Goal: Transaction & Acquisition: Purchase product/service

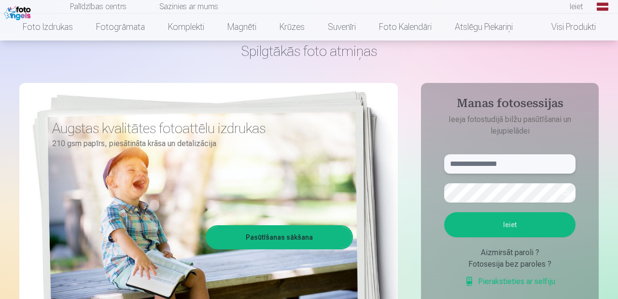
click at [334, 162] on input "text" at bounding box center [509, 163] width 131 height 19
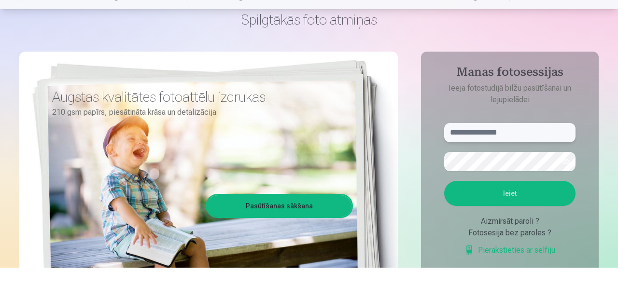
scroll to position [46, 0]
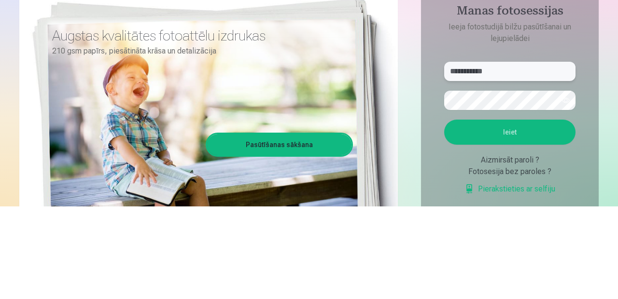
type input "**********"
click at [334, 188] on button "button" at bounding box center [566, 193] width 18 height 18
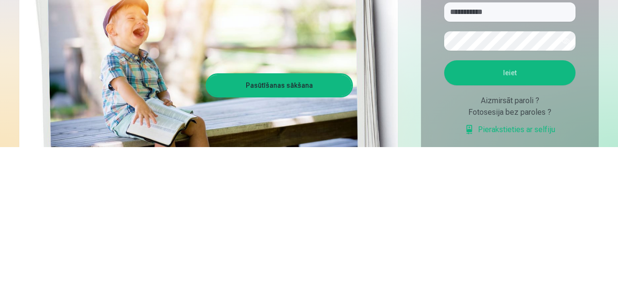
click at [334, 220] on button "Ieiet" at bounding box center [509, 224] width 131 height 25
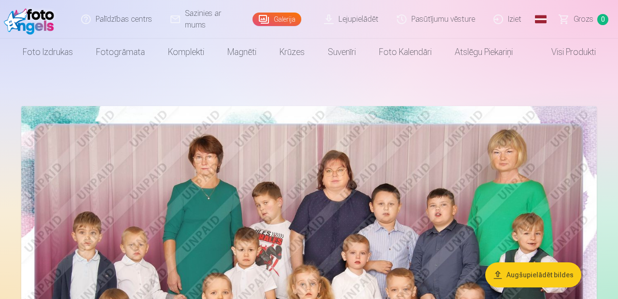
click at [547, 275] on button "Augšupielādēt bildes" at bounding box center [533, 275] width 96 height 25
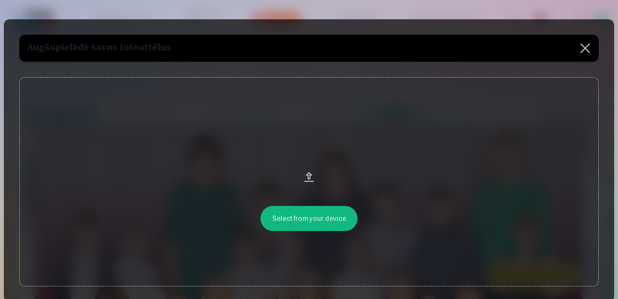
click at [584, 45] on button at bounding box center [585, 48] width 27 height 27
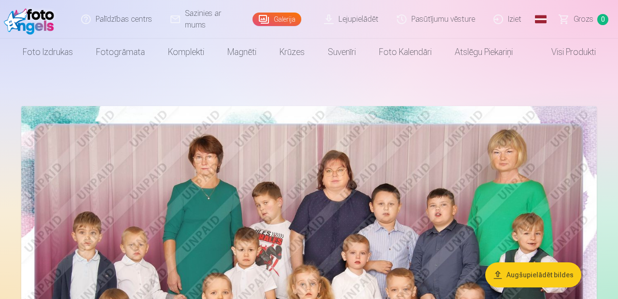
click at [176, 225] on img at bounding box center [308, 298] width 575 height 384
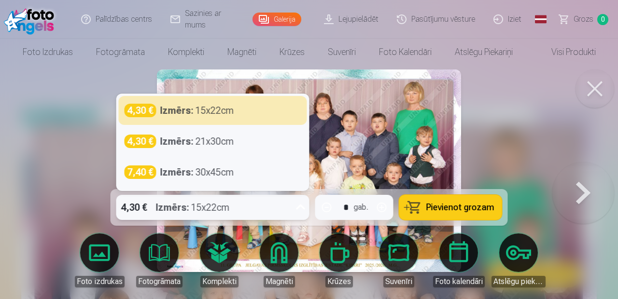
click at [484, 212] on span "Pievienot grozam" at bounding box center [460, 207] width 68 height 9
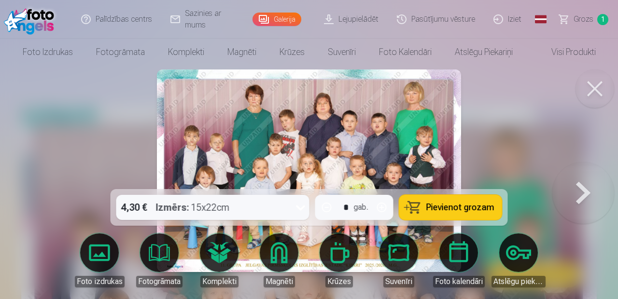
click at [593, 89] on button at bounding box center [594, 89] width 39 height 39
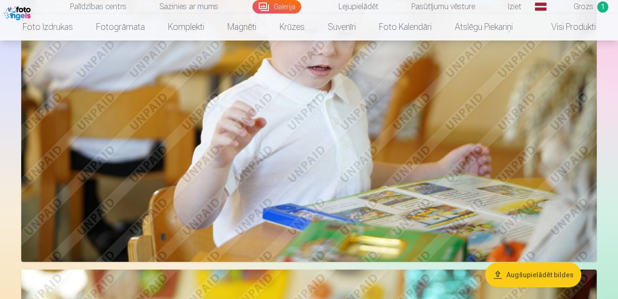
scroll to position [620, 0]
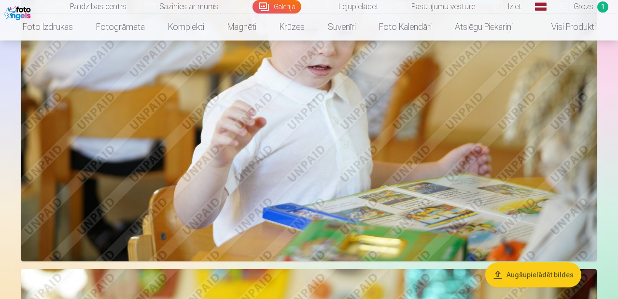
click at [515, 154] on img at bounding box center [308, 69] width 575 height 383
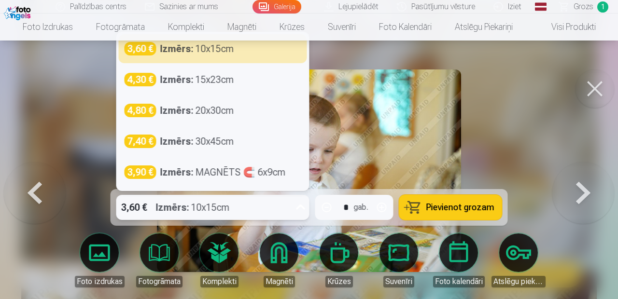
click at [481, 205] on span "Pievienot grozam" at bounding box center [460, 207] width 68 height 9
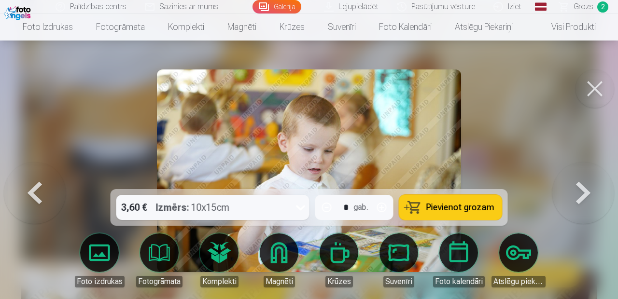
click at [595, 84] on button at bounding box center [594, 89] width 39 height 39
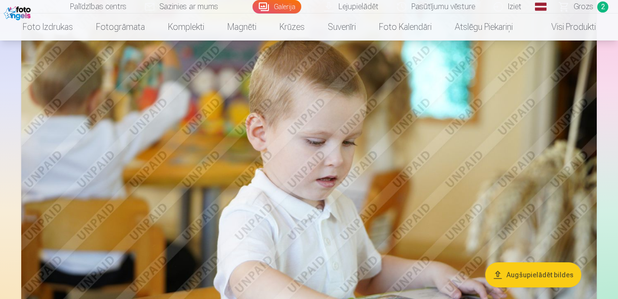
scroll to position [904, 0]
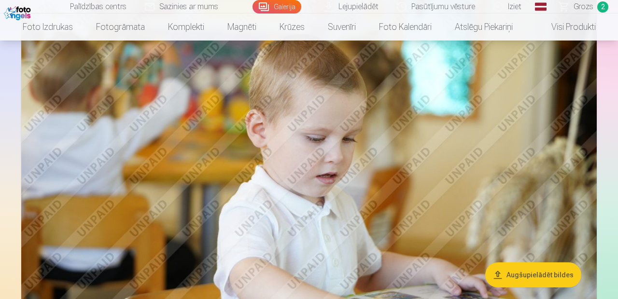
click at [527, 168] on img at bounding box center [308, 177] width 575 height 383
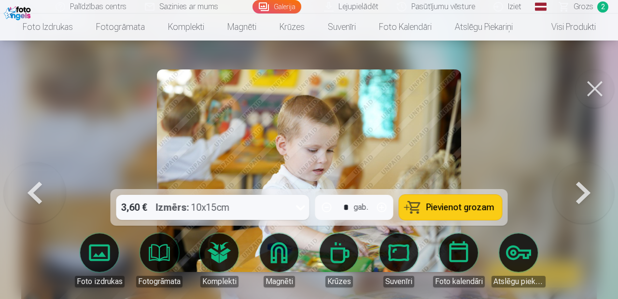
click at [473, 212] on span "Pievienot grozam" at bounding box center [460, 207] width 68 height 9
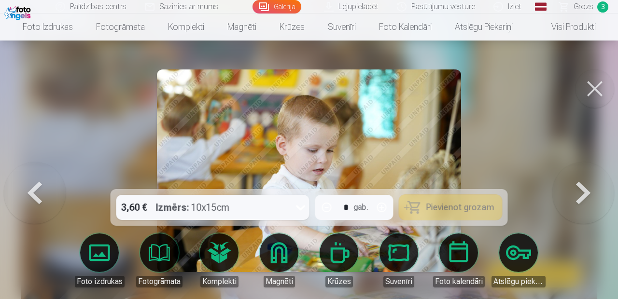
click at [598, 84] on button at bounding box center [594, 89] width 39 height 39
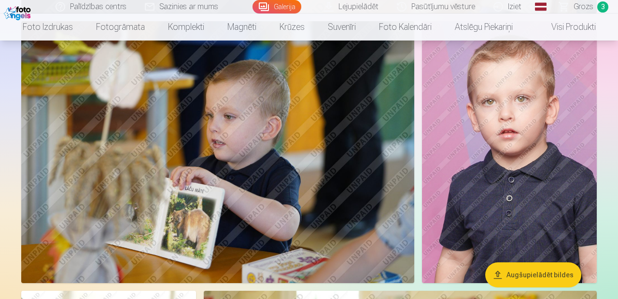
scroll to position [1650, 0]
click at [375, 219] on img at bounding box center [217, 152] width 393 height 262
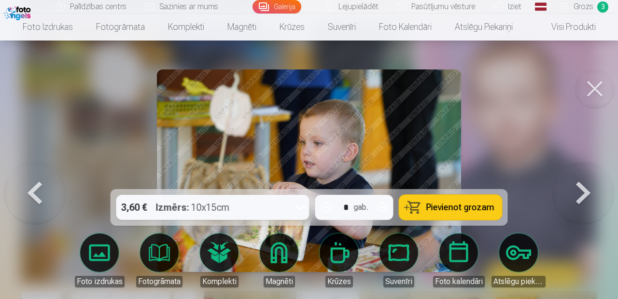
click at [471, 212] on span "Pievienot grozam" at bounding box center [460, 207] width 68 height 9
click at [596, 82] on button at bounding box center [594, 89] width 39 height 39
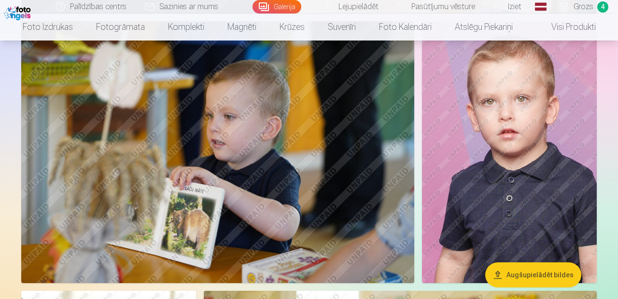
click at [548, 169] on img at bounding box center [509, 152] width 175 height 262
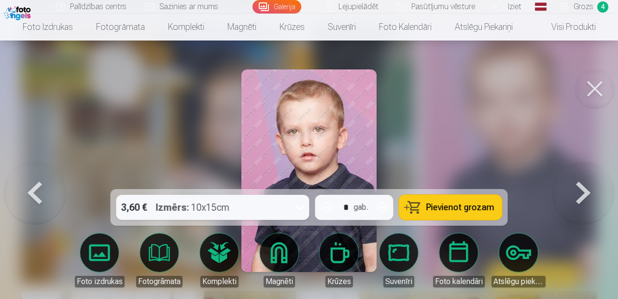
click at [472, 212] on span "Pievienot grozam" at bounding box center [460, 207] width 68 height 9
click at [348, 141] on img at bounding box center [308, 171] width 135 height 203
click at [592, 84] on button at bounding box center [594, 89] width 39 height 39
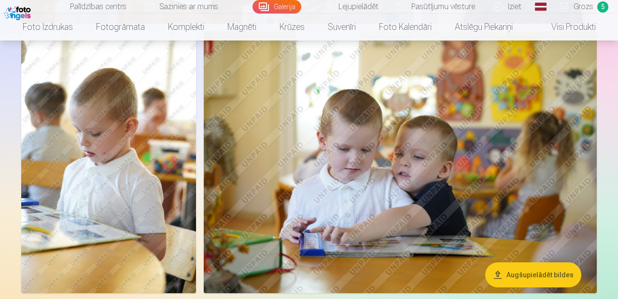
scroll to position [1910, 0]
click at [521, 180] on img at bounding box center [400, 162] width 393 height 262
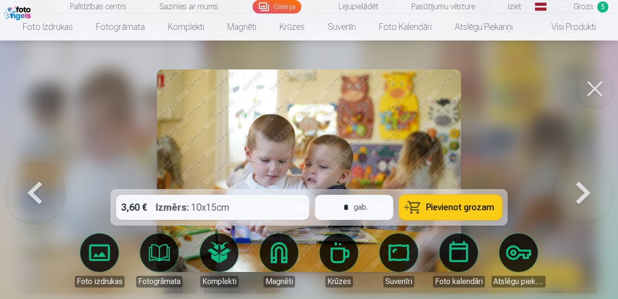
click at [479, 212] on span "Pievienot grozam" at bounding box center [460, 207] width 68 height 9
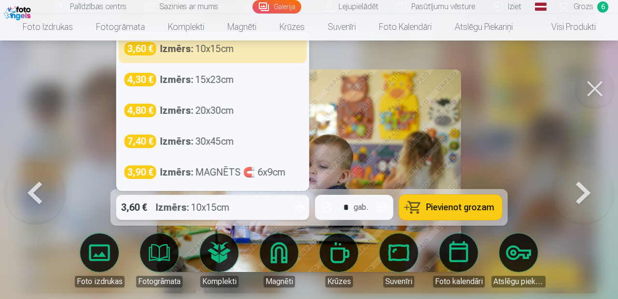
click at [594, 87] on button at bounding box center [594, 89] width 39 height 39
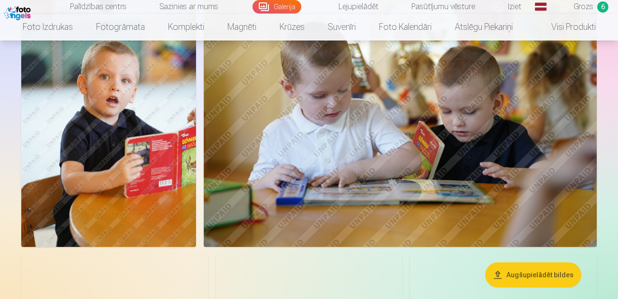
scroll to position [2225, 0]
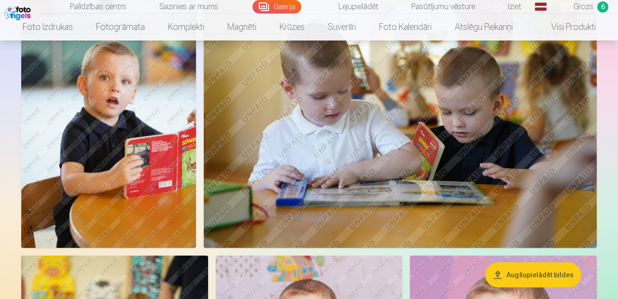
click at [475, 152] on img at bounding box center [400, 117] width 393 height 262
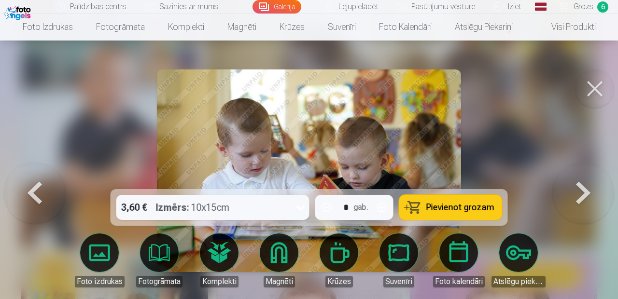
click at [475, 210] on span "Pievienot grozam" at bounding box center [460, 207] width 68 height 9
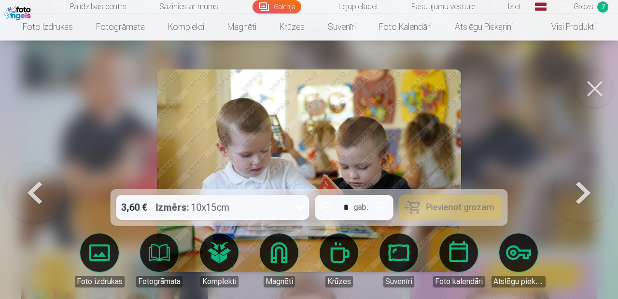
click at [588, 92] on button at bounding box center [594, 89] width 39 height 39
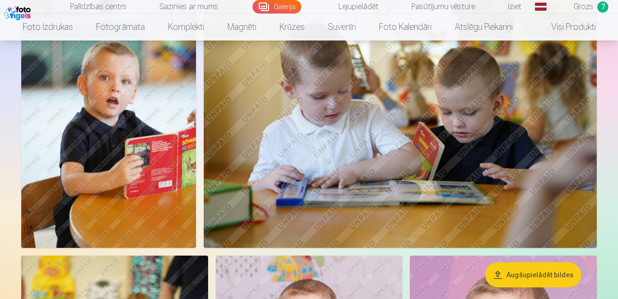
click at [132, 121] on img at bounding box center [108, 117] width 175 height 262
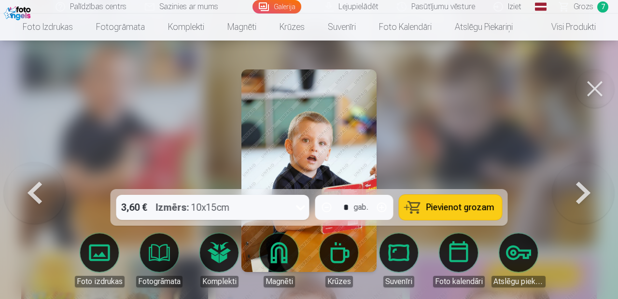
click at [478, 208] on span "Pievienot grozam" at bounding box center [460, 207] width 68 height 9
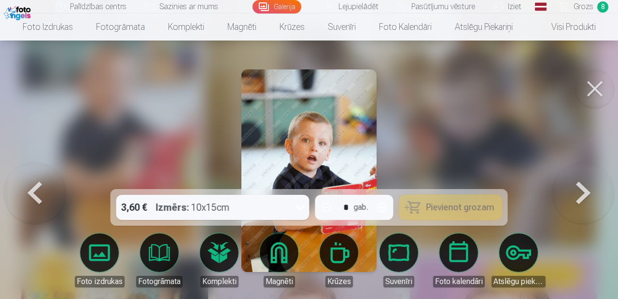
click at [589, 88] on button at bounding box center [594, 89] width 39 height 39
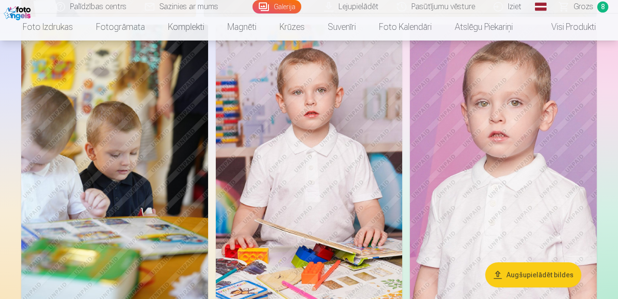
scroll to position [2456, 0]
click at [358, 224] on img at bounding box center [309, 165] width 187 height 280
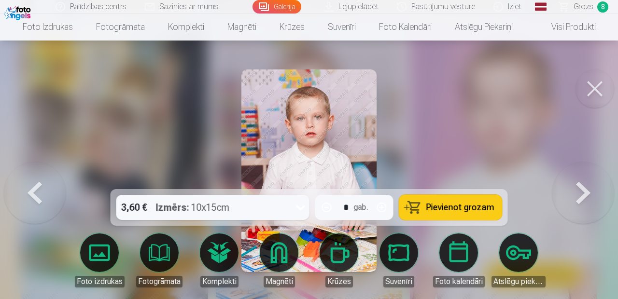
click at [474, 212] on span "Pievienot grozam" at bounding box center [460, 207] width 68 height 9
click at [591, 88] on button at bounding box center [594, 89] width 39 height 39
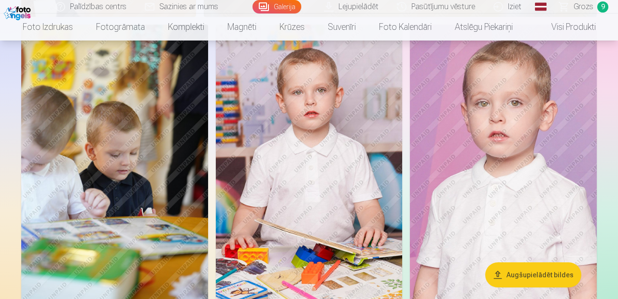
click at [542, 187] on img at bounding box center [503, 165] width 187 height 280
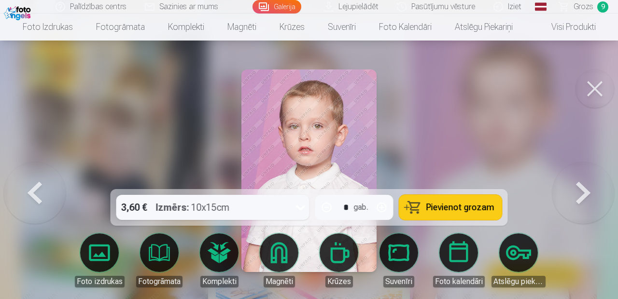
click at [475, 212] on span "Pievienot grozam" at bounding box center [460, 207] width 68 height 9
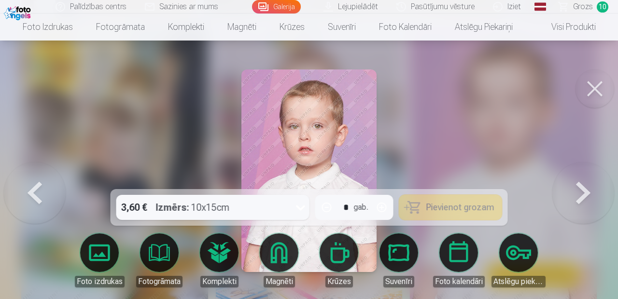
click at [590, 91] on button at bounding box center [594, 89] width 39 height 39
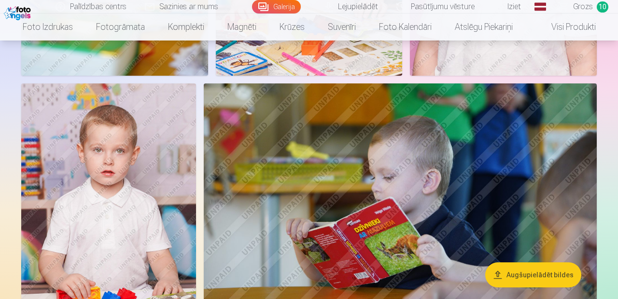
scroll to position [2685, 0]
click at [125, 180] on img at bounding box center [108, 215] width 175 height 262
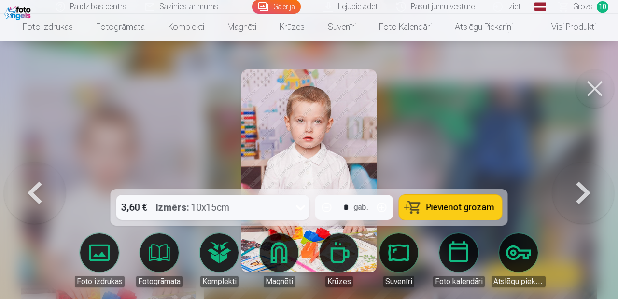
click at [465, 212] on span "Pievienot grozam" at bounding box center [460, 207] width 68 height 9
click at [596, 80] on button at bounding box center [594, 89] width 39 height 39
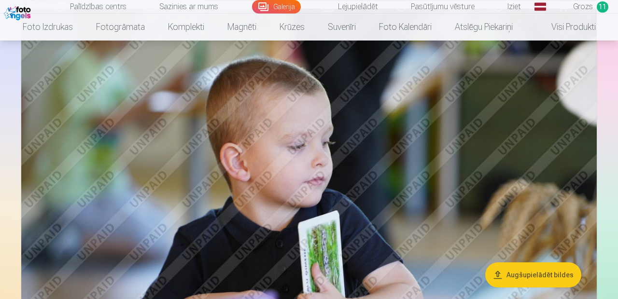
scroll to position [3031, 0]
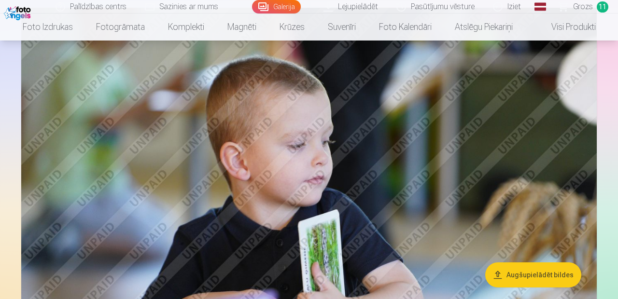
click at [526, 153] on img at bounding box center [308, 199] width 575 height 383
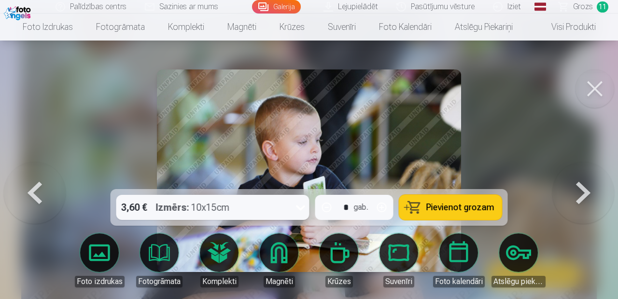
click at [480, 212] on span "Pievienot grozam" at bounding box center [460, 207] width 68 height 9
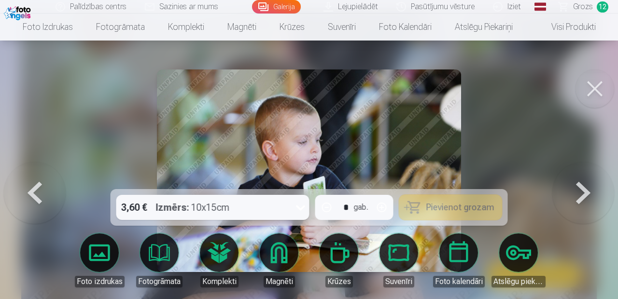
click at [594, 87] on button at bounding box center [594, 89] width 39 height 39
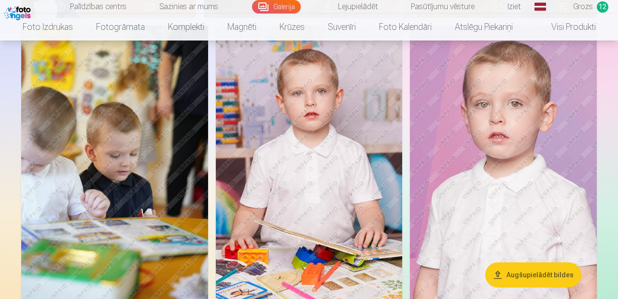
scroll to position [2456, 0]
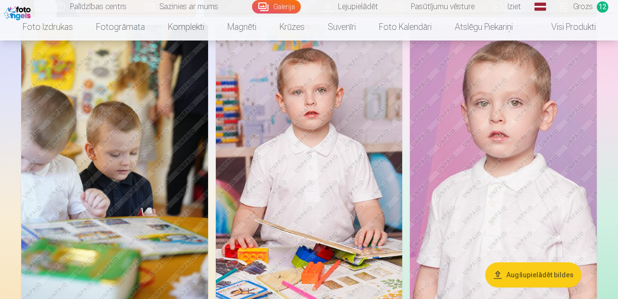
click at [135, 154] on img at bounding box center [114, 165] width 187 height 280
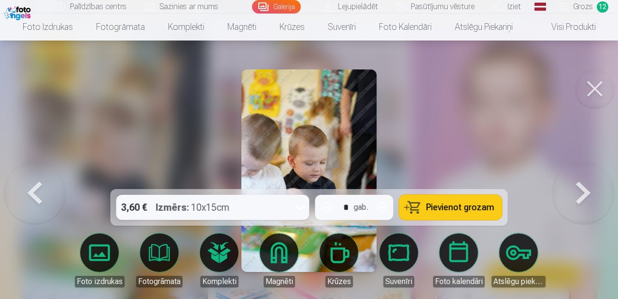
click at [480, 212] on span "Pievienot grozam" at bounding box center [460, 207] width 68 height 9
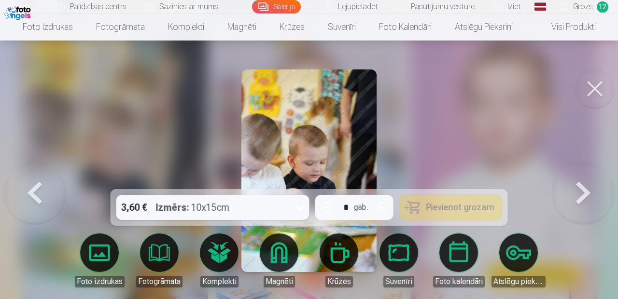
click at [597, 83] on button at bounding box center [594, 89] width 39 height 39
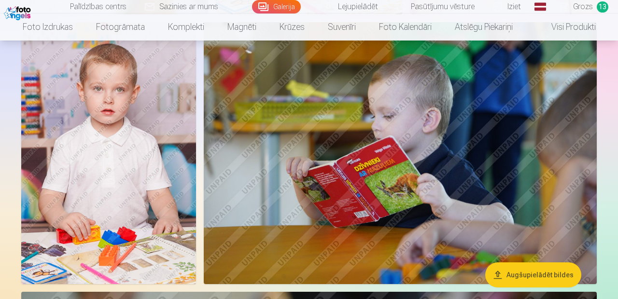
scroll to position [2747, 0]
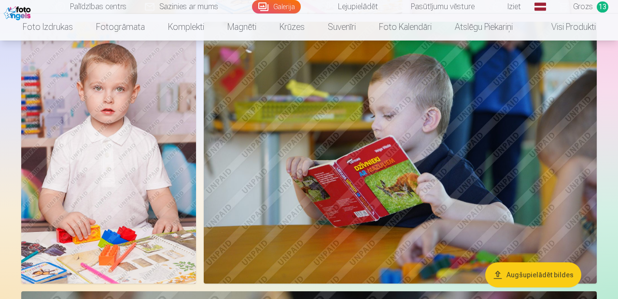
click at [511, 195] on img at bounding box center [400, 153] width 393 height 262
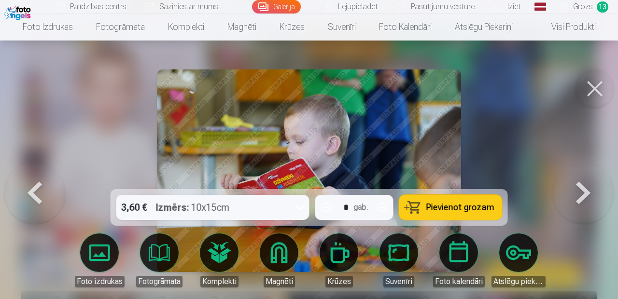
click at [479, 212] on span "Pievienot grozam" at bounding box center [460, 207] width 68 height 9
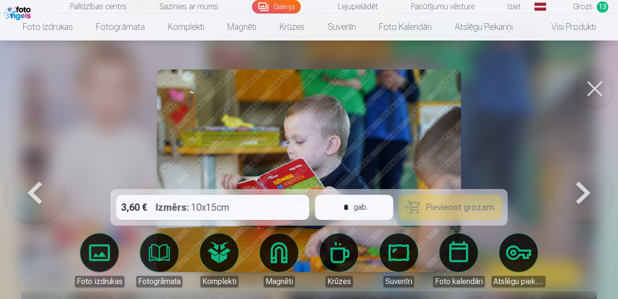
click at [595, 80] on button at bounding box center [594, 89] width 39 height 39
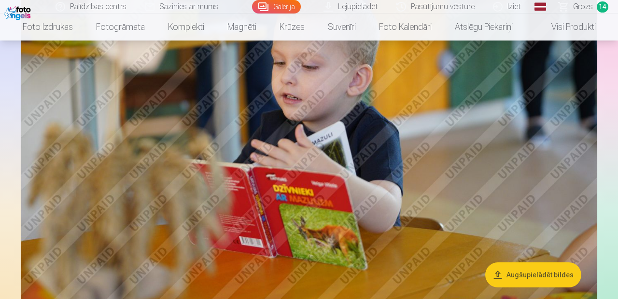
scroll to position [3504, 0]
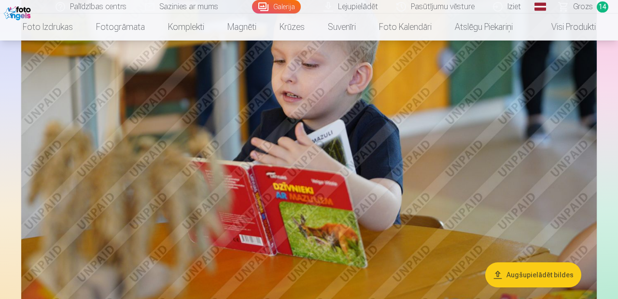
click at [517, 168] on img at bounding box center [308, 117] width 575 height 383
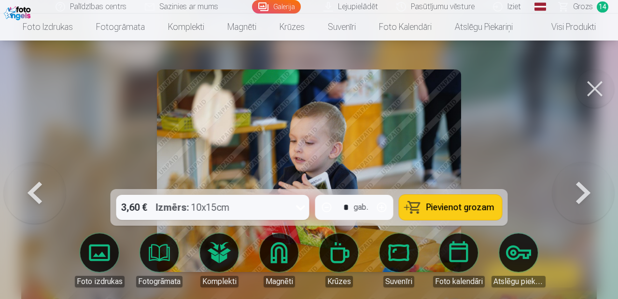
click at [479, 212] on span "Pievienot grozam" at bounding box center [460, 207] width 68 height 9
click at [589, 89] on button at bounding box center [594, 89] width 39 height 39
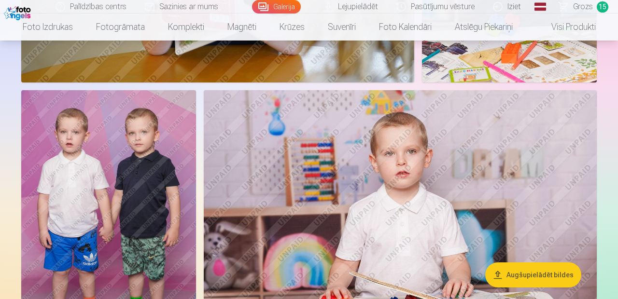
scroll to position [4003, 0]
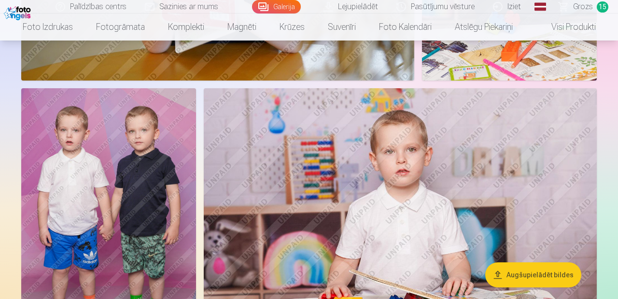
click at [124, 186] on img at bounding box center [108, 219] width 175 height 262
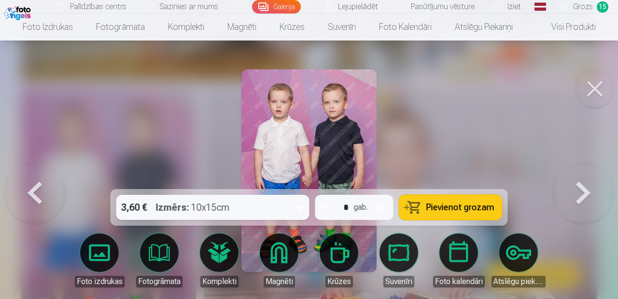
click at [478, 212] on span "Pievienot grozam" at bounding box center [460, 207] width 68 height 9
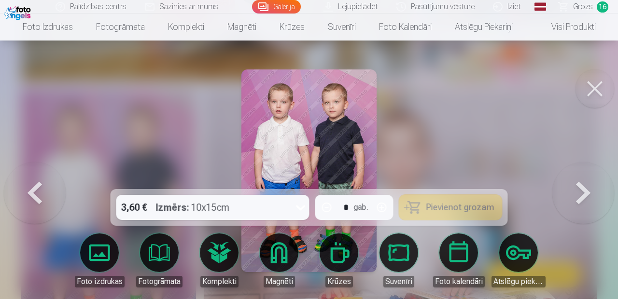
click at [594, 83] on button at bounding box center [594, 89] width 39 height 39
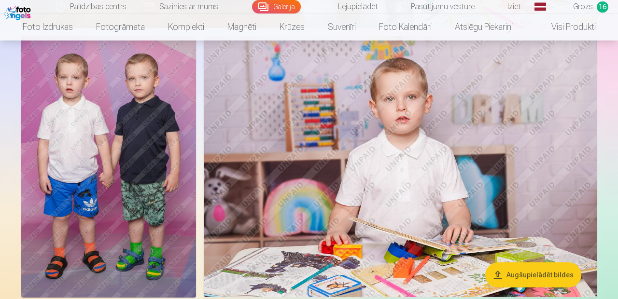
scroll to position [4057, 0]
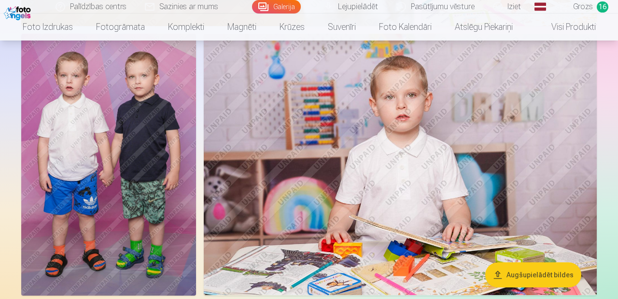
click at [556, 165] on img at bounding box center [400, 165] width 393 height 262
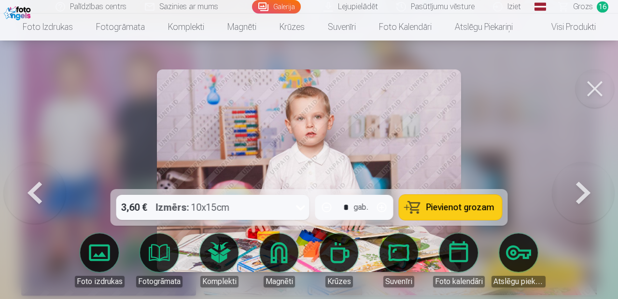
click at [473, 212] on span "Pievienot grozam" at bounding box center [460, 207] width 68 height 9
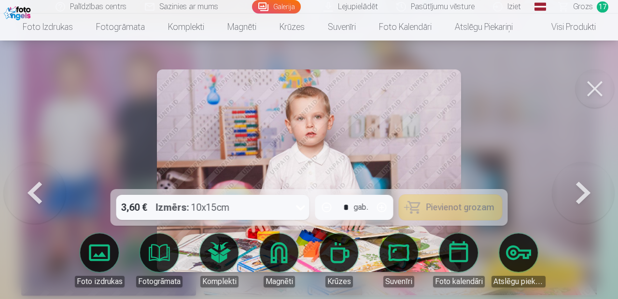
click at [591, 86] on button at bounding box center [594, 89] width 39 height 39
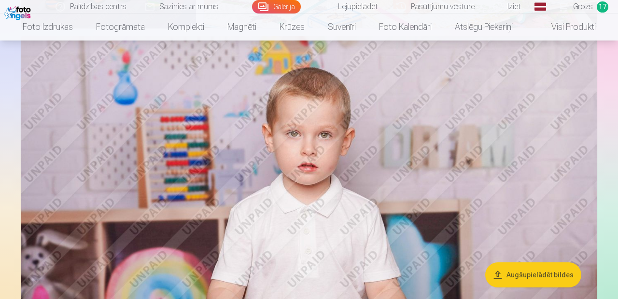
scroll to position [4332, 0]
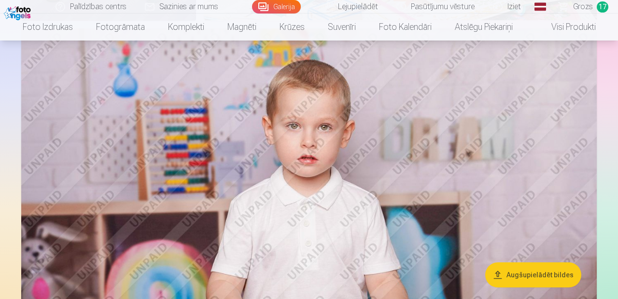
click at [535, 166] on img at bounding box center [308, 219] width 575 height 383
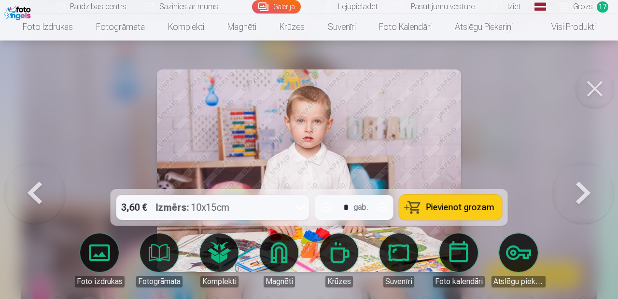
click at [480, 212] on span "Pievienot grozam" at bounding box center [460, 207] width 68 height 9
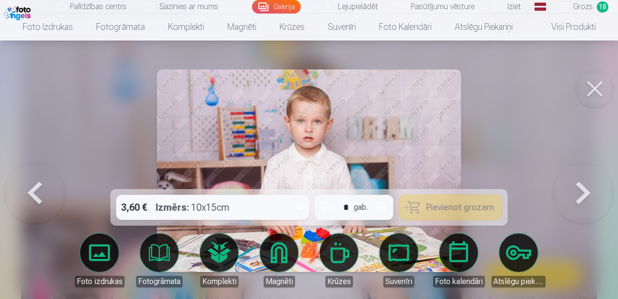
click at [598, 88] on button at bounding box center [594, 89] width 39 height 39
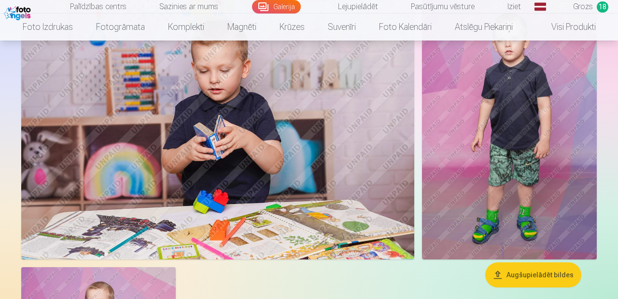
scroll to position [4759, 0]
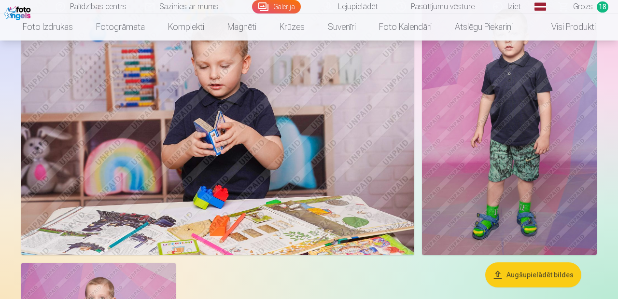
click at [379, 135] on img at bounding box center [217, 124] width 393 height 262
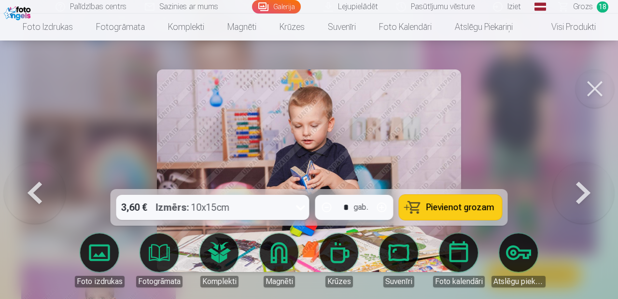
click at [461, 211] on span "Pievienot grozam" at bounding box center [460, 207] width 68 height 9
click at [589, 87] on button at bounding box center [594, 89] width 39 height 39
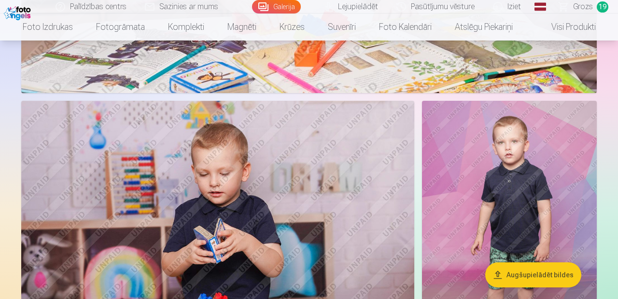
scroll to position [4653, 0]
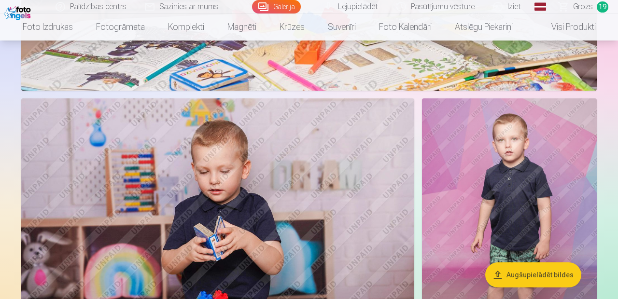
click at [543, 169] on img at bounding box center [509, 229] width 175 height 262
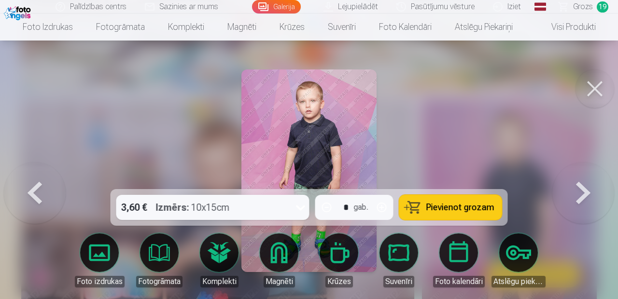
click at [477, 212] on span "Pievienot grozam" at bounding box center [460, 207] width 68 height 9
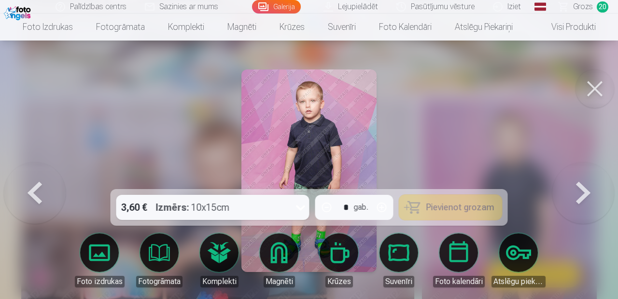
click at [596, 90] on button at bounding box center [594, 89] width 39 height 39
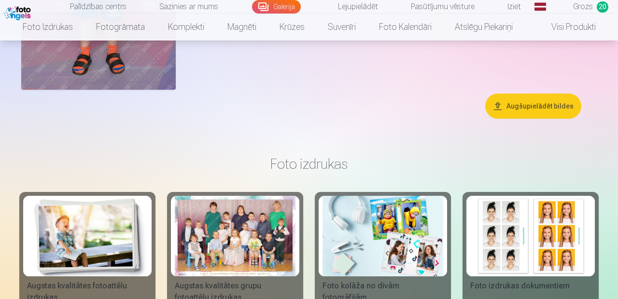
scroll to position [5169, 0]
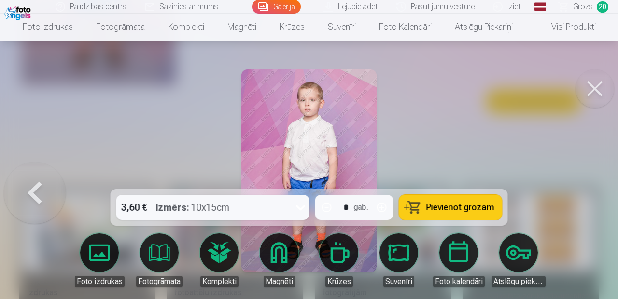
click at [472, 212] on span "Pievienot grozam" at bounding box center [460, 207] width 68 height 9
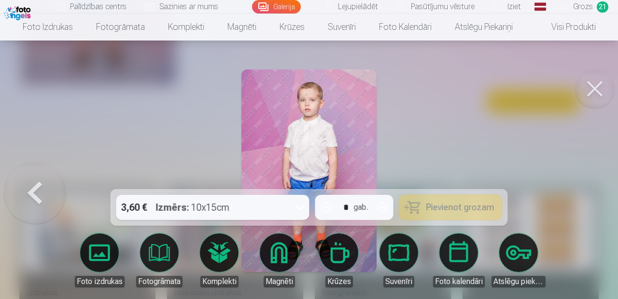
click at [589, 89] on button at bounding box center [594, 89] width 39 height 39
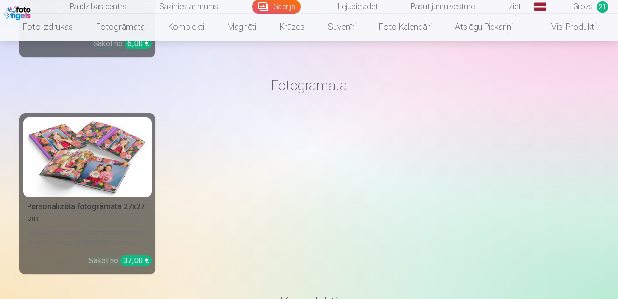
scroll to position [5634, 0]
click at [107, 155] on img at bounding box center [87, 157] width 121 height 81
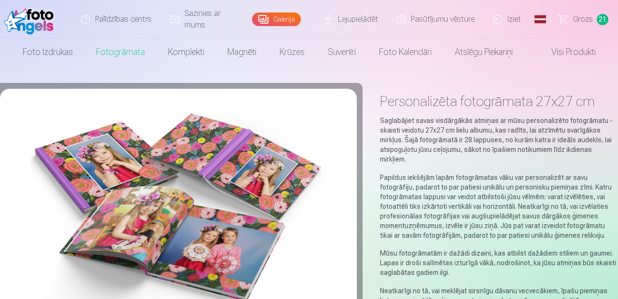
click at [592, 18] on span "Grozs" at bounding box center [583, 20] width 20 height 12
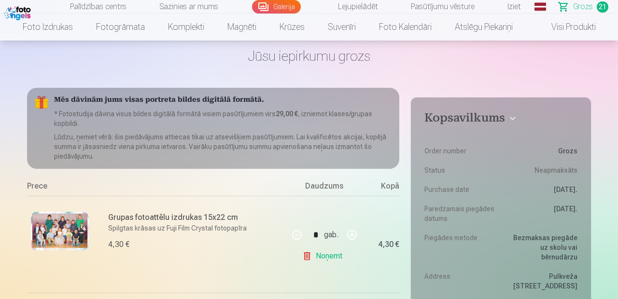
scroll to position [42, 0]
click at [248, 114] on p "* Fotostudija dāvina visus bildes digitālā formātā visiem pasūtījumiem virs 29,…" at bounding box center [222, 118] width 337 height 19
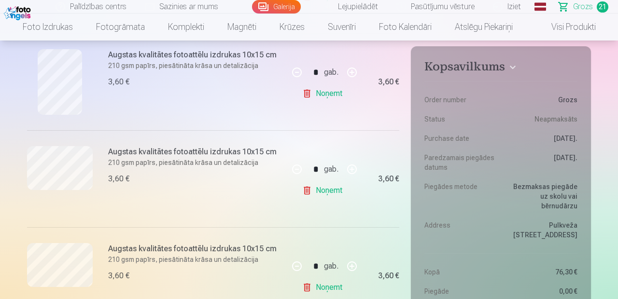
scroll to position [1660, 0]
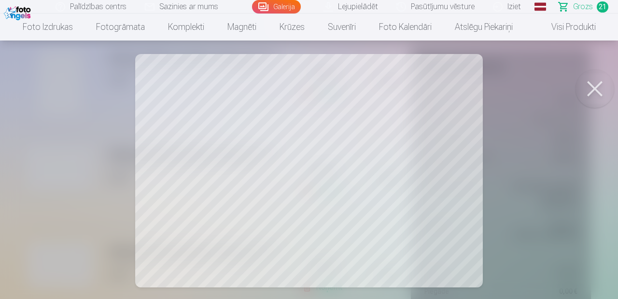
click at [600, 89] on button at bounding box center [594, 89] width 39 height 39
click at [584, 81] on button at bounding box center [594, 89] width 39 height 39
click at [587, 87] on button at bounding box center [594, 89] width 39 height 39
click at [594, 84] on button at bounding box center [594, 89] width 39 height 39
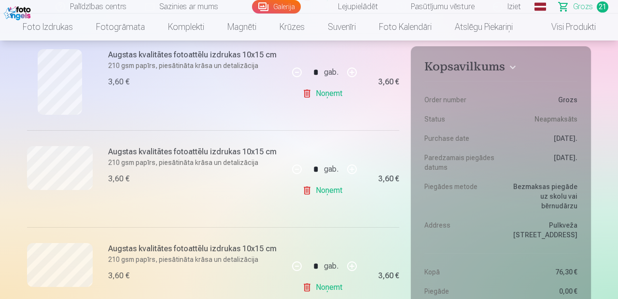
click at [330, 186] on link "Noņemt" at bounding box center [324, 190] width 44 height 19
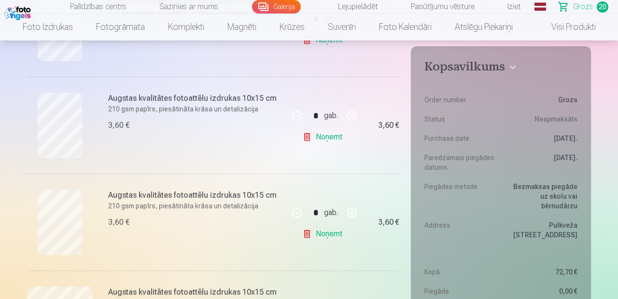
scroll to position [1036, 0]
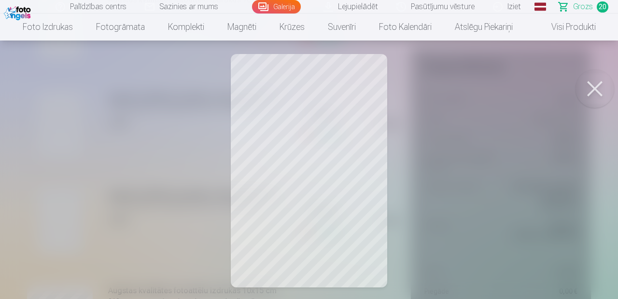
click at [587, 82] on button at bounding box center [594, 89] width 39 height 39
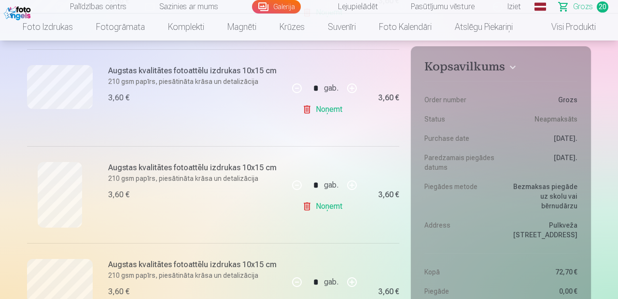
scroll to position [1549, 0]
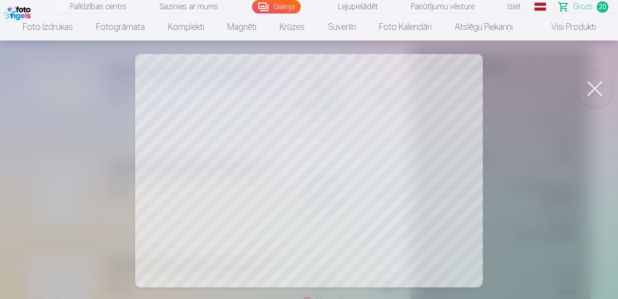
click at [584, 85] on button at bounding box center [594, 89] width 39 height 39
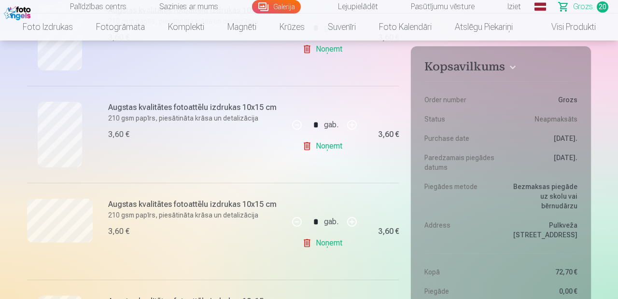
scroll to position [1121, 0]
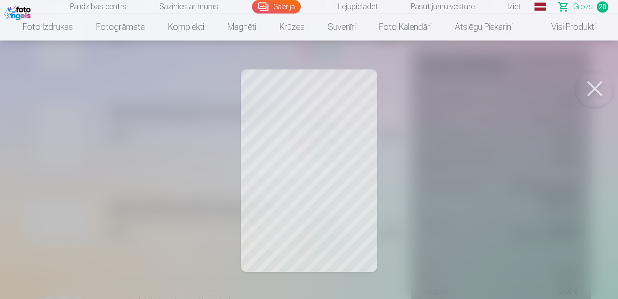
click at [586, 86] on button at bounding box center [594, 89] width 39 height 39
click at [590, 68] on div at bounding box center [309, 149] width 618 height 299
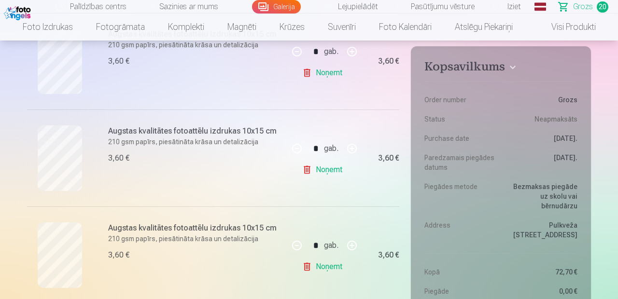
scroll to position [997, 0]
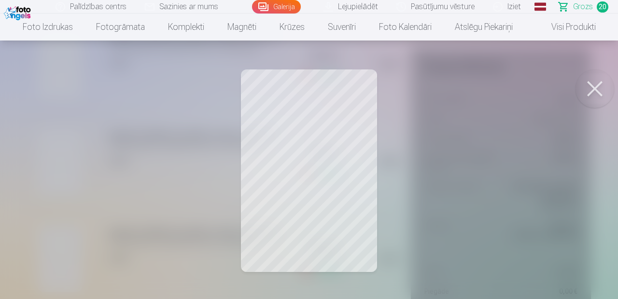
click at [587, 88] on button at bounding box center [594, 89] width 39 height 39
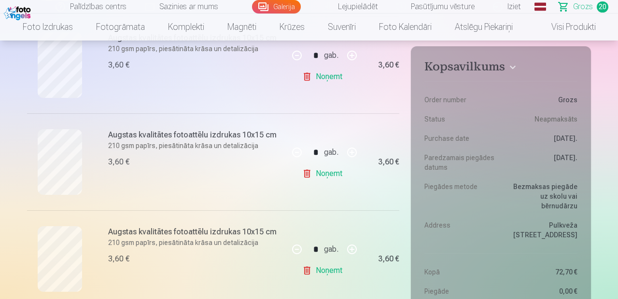
click at [336, 73] on link "Noņemt" at bounding box center [324, 76] width 44 height 19
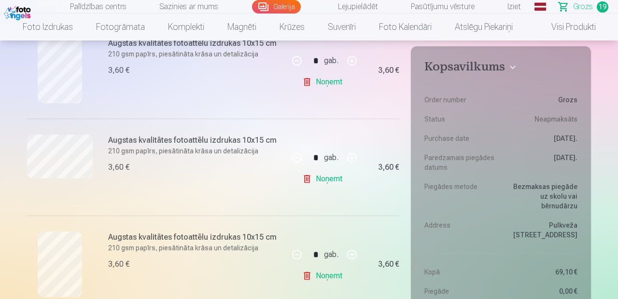
scroll to position [1088, 0]
click at [329, 80] on link "Noņemt" at bounding box center [324, 82] width 44 height 19
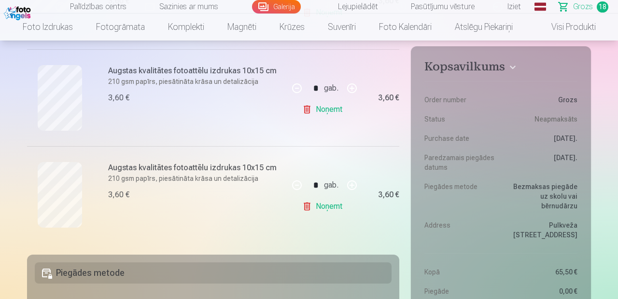
scroll to position [1740, 0]
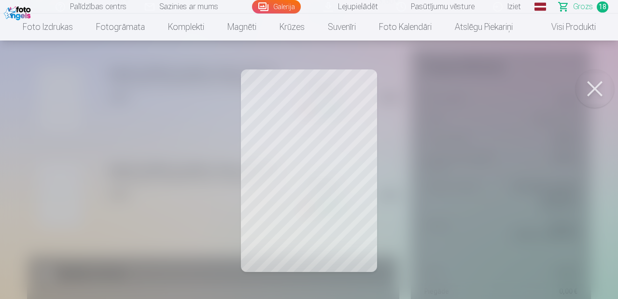
click at [585, 98] on button at bounding box center [594, 89] width 39 height 39
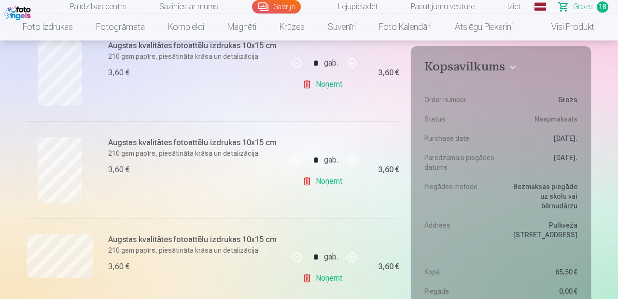
scroll to position [893, 0]
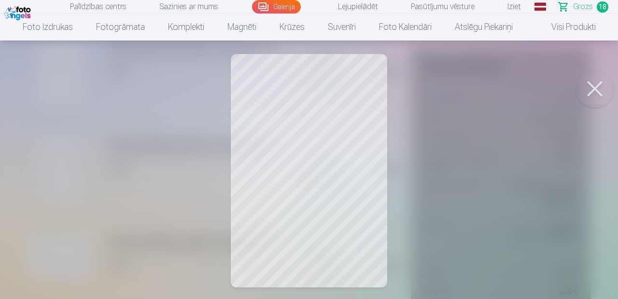
click at [573, 80] on div at bounding box center [309, 149] width 618 height 299
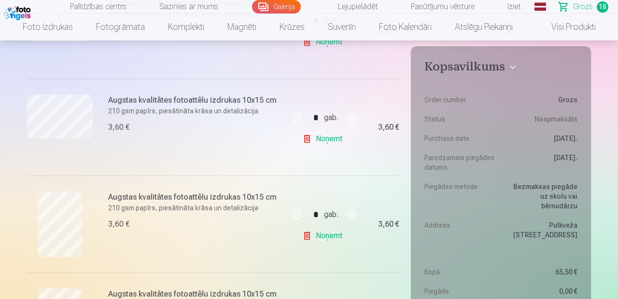
scroll to position [1614, 0]
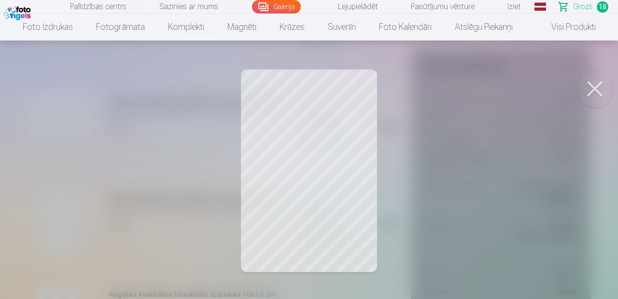
click at [584, 99] on button at bounding box center [594, 89] width 39 height 39
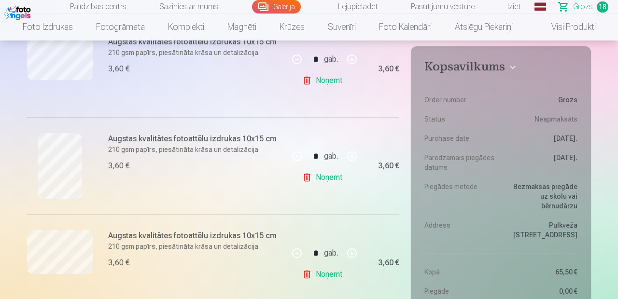
scroll to position [504, 0]
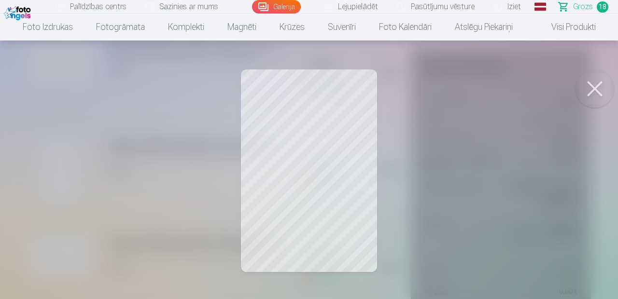
click at [587, 86] on button at bounding box center [594, 89] width 39 height 39
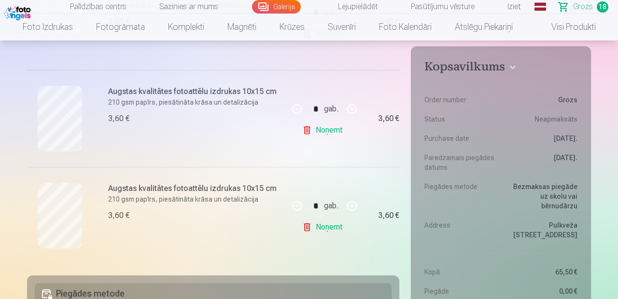
scroll to position [1721, 0]
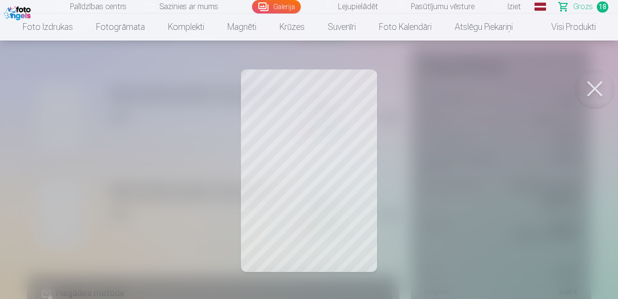
click at [578, 97] on button at bounding box center [594, 89] width 39 height 39
click at [581, 92] on button at bounding box center [594, 89] width 39 height 39
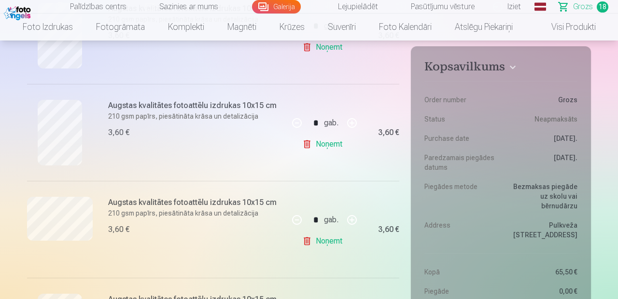
scroll to position [923, 0]
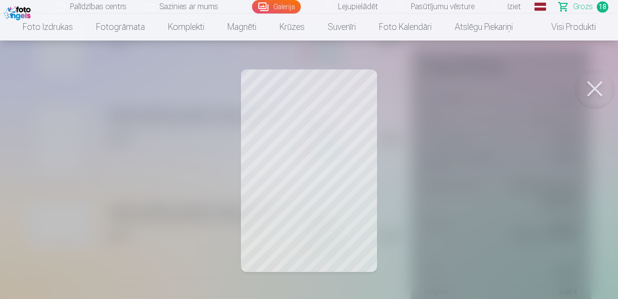
click at [579, 82] on button at bounding box center [594, 89] width 39 height 39
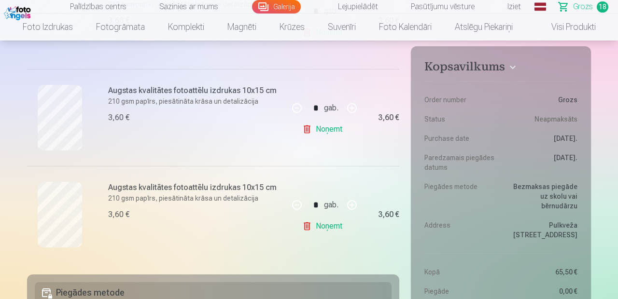
scroll to position [1730, 0]
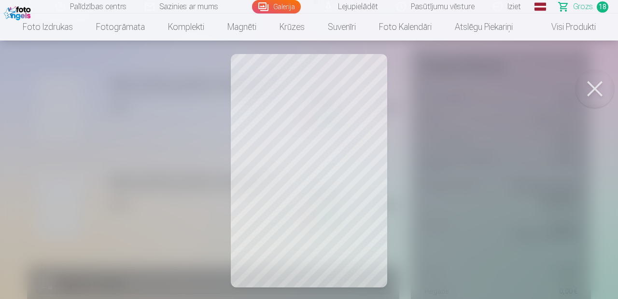
click at [580, 86] on button at bounding box center [594, 89] width 39 height 39
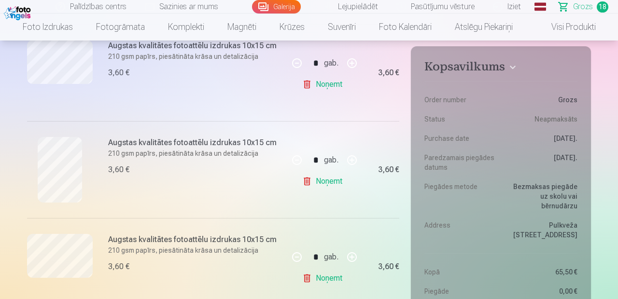
scroll to position [1376, 0]
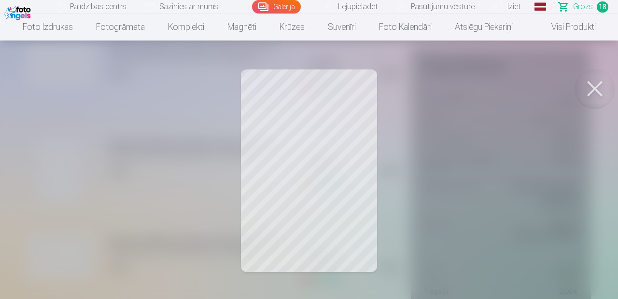
click at [591, 78] on button at bounding box center [594, 89] width 39 height 39
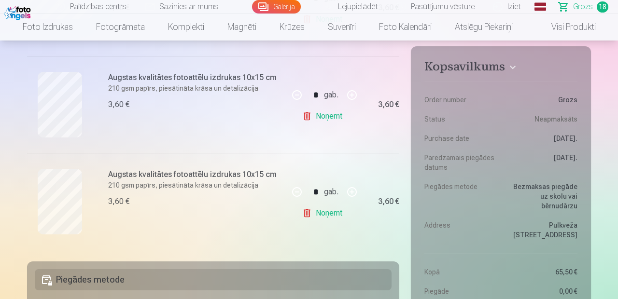
scroll to position [1743, 0]
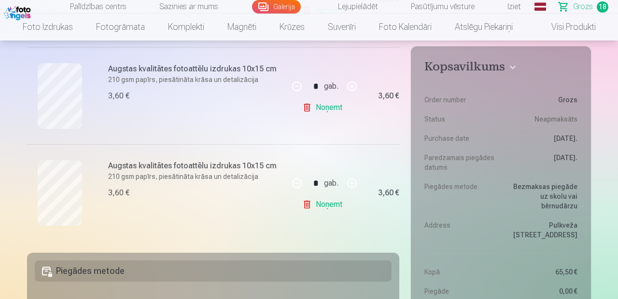
click at [335, 103] on link "Noņemt" at bounding box center [324, 107] width 44 height 19
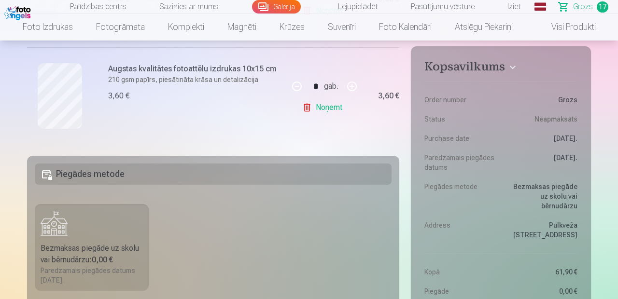
click at [324, 105] on link "Noņemt" at bounding box center [324, 107] width 44 height 19
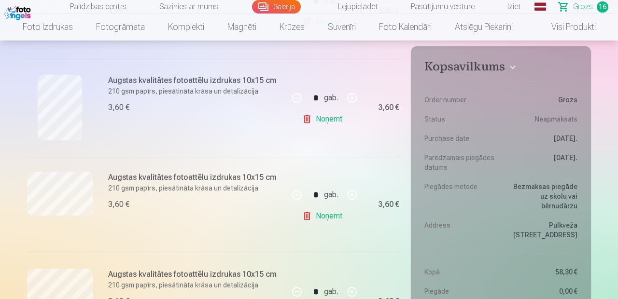
scroll to position [569, 0]
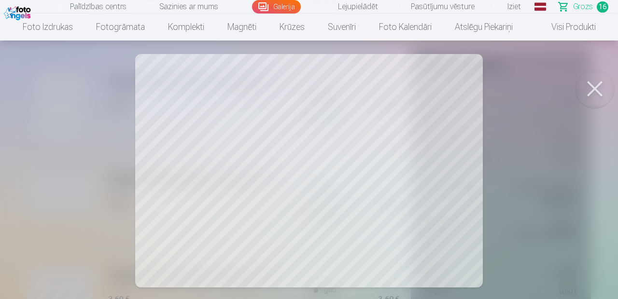
click at [593, 93] on button at bounding box center [594, 89] width 39 height 39
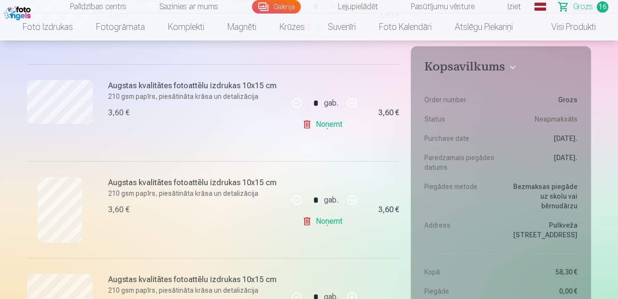
scroll to position [463, 0]
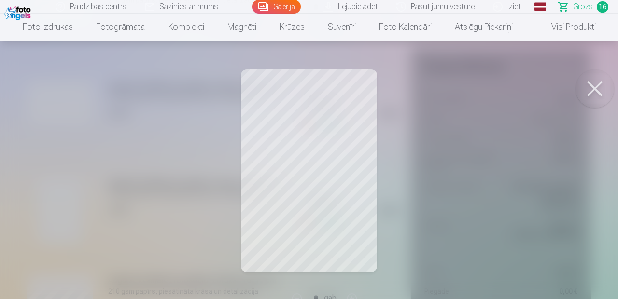
click at [588, 87] on button at bounding box center [594, 89] width 39 height 39
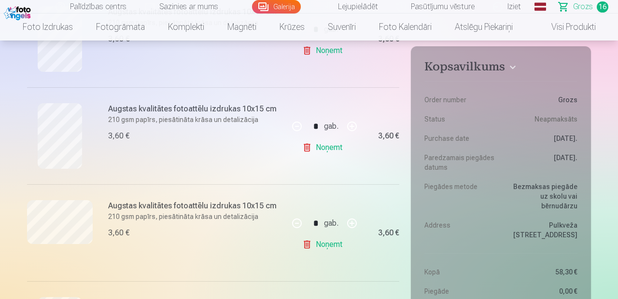
scroll to position [915, 0]
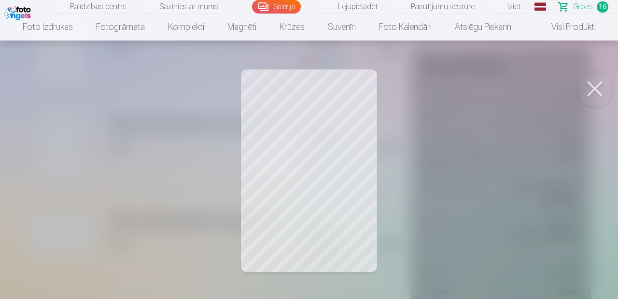
click at [593, 74] on button at bounding box center [594, 89] width 39 height 39
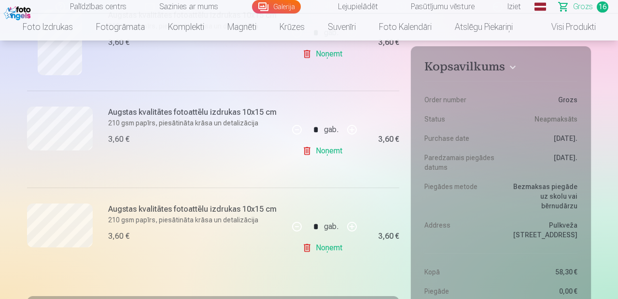
scroll to position [1511, 0]
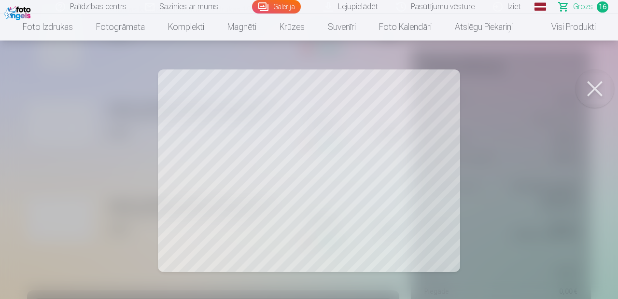
click at [596, 90] on button at bounding box center [594, 89] width 39 height 39
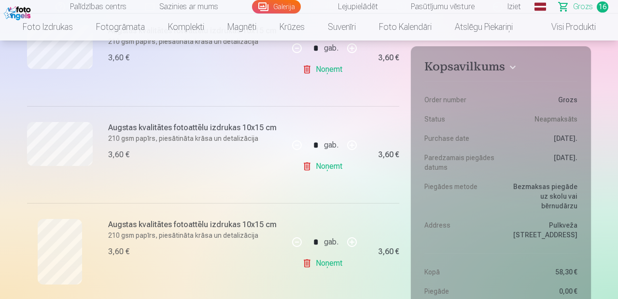
scroll to position [1290, 0]
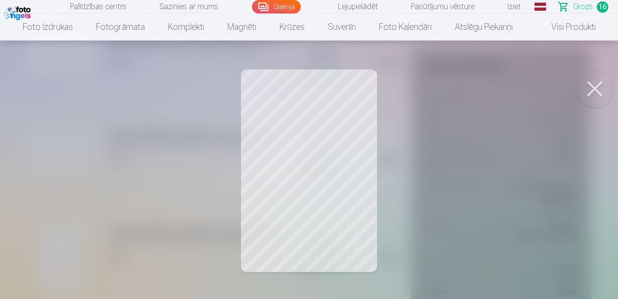
click at [601, 75] on button at bounding box center [594, 89] width 39 height 39
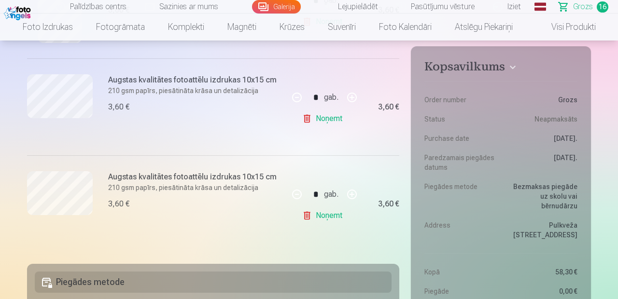
scroll to position [1538, 0]
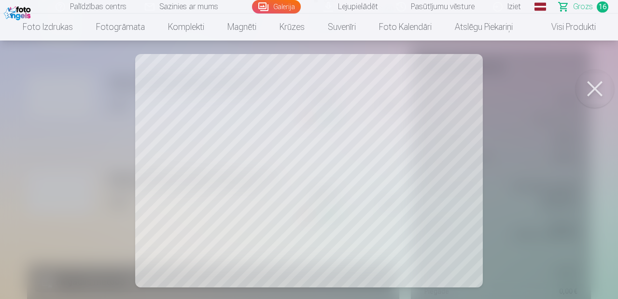
click at [599, 84] on button at bounding box center [594, 89] width 39 height 39
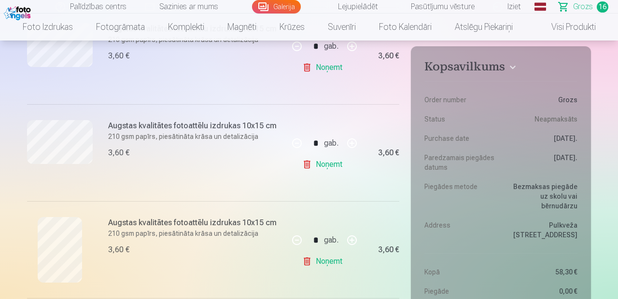
scroll to position [425, 0]
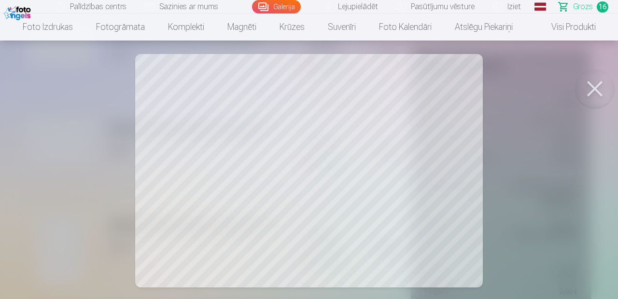
click at [592, 87] on button at bounding box center [594, 89] width 39 height 39
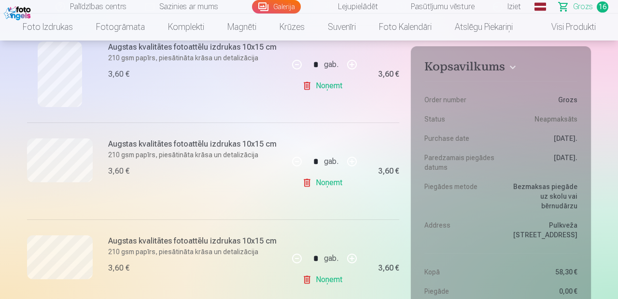
scroll to position [601, 0]
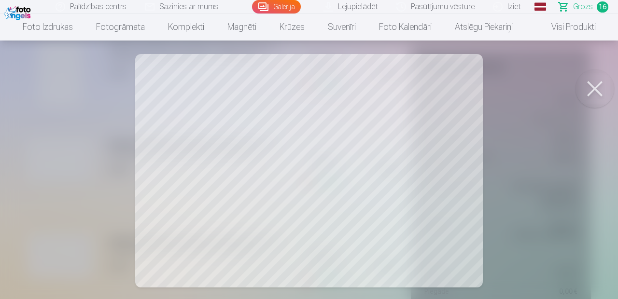
click at [587, 87] on button at bounding box center [594, 89] width 39 height 39
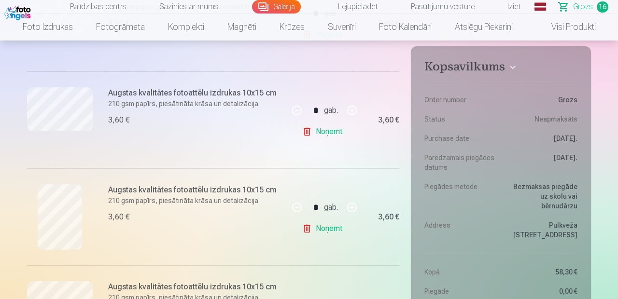
scroll to position [457, 0]
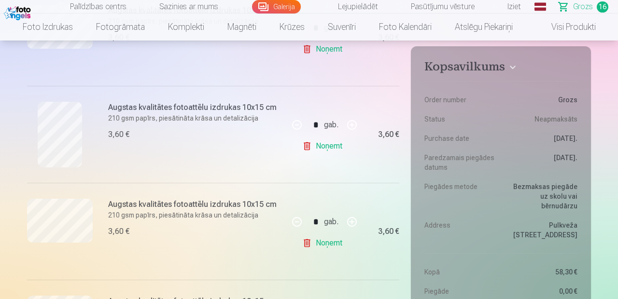
scroll to position [1122, 0]
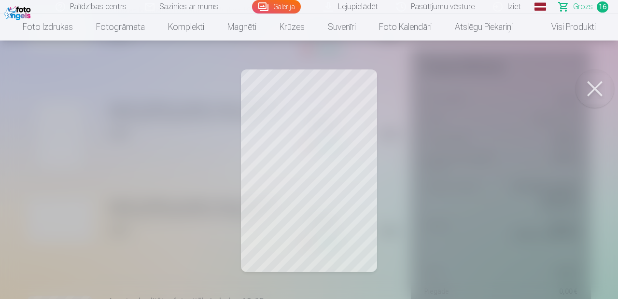
click at [600, 83] on button at bounding box center [594, 89] width 39 height 39
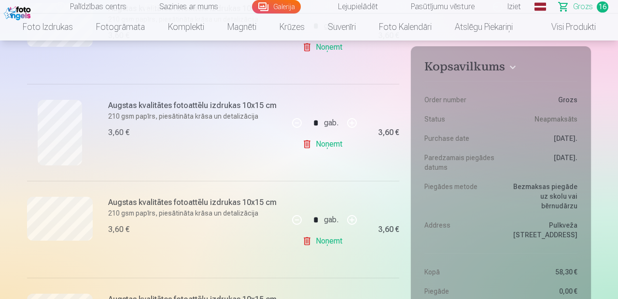
scroll to position [1119, 0]
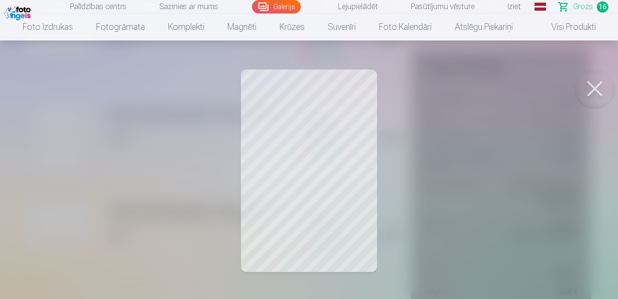
click at [599, 88] on button at bounding box center [594, 89] width 39 height 39
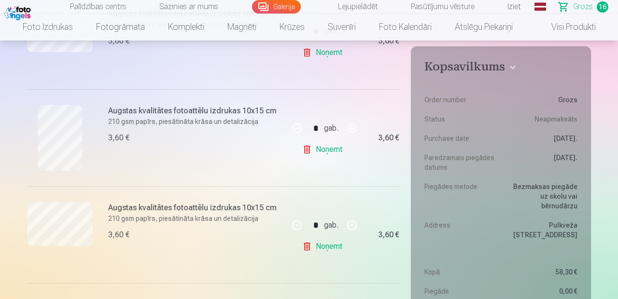
click at [329, 148] on link "Noņemt" at bounding box center [324, 149] width 44 height 19
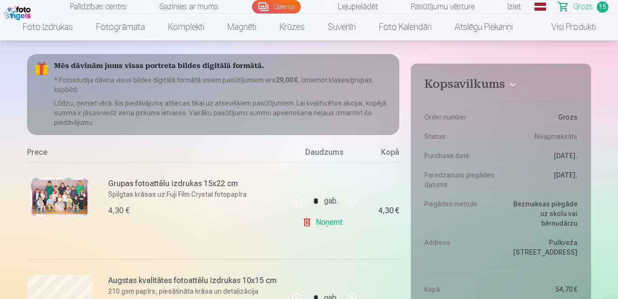
scroll to position [76, 0]
click at [334, 225] on link "Noņemt" at bounding box center [324, 221] width 44 height 19
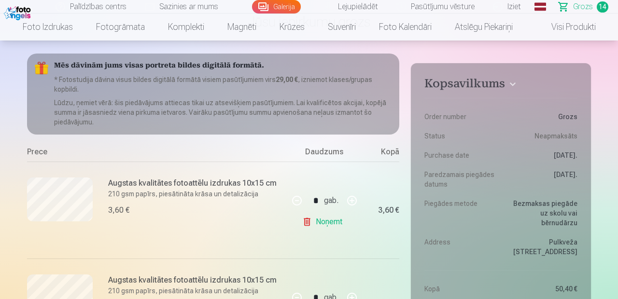
click at [334, 225] on link "Noņemt" at bounding box center [324, 221] width 44 height 19
click at [338, 226] on link "Noņemt" at bounding box center [324, 221] width 44 height 19
click at [333, 217] on link "Noņemt" at bounding box center [324, 221] width 44 height 19
click at [336, 224] on link "Noņemt" at bounding box center [324, 221] width 44 height 19
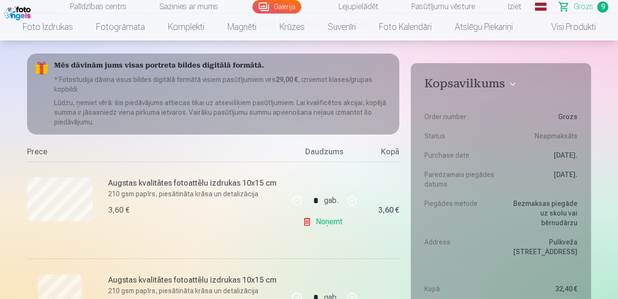
click at [344, 227] on link "Noņemt" at bounding box center [324, 221] width 44 height 19
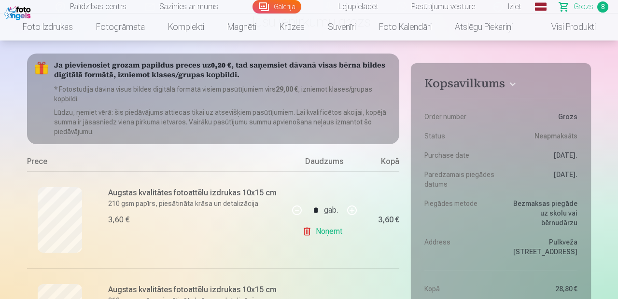
click at [337, 228] on link "Noņemt" at bounding box center [324, 231] width 44 height 19
click at [338, 234] on link "Noņemt" at bounding box center [324, 231] width 44 height 19
click at [338, 235] on link "Noņemt" at bounding box center [324, 231] width 44 height 19
click at [332, 234] on link "Noņemt" at bounding box center [324, 231] width 44 height 19
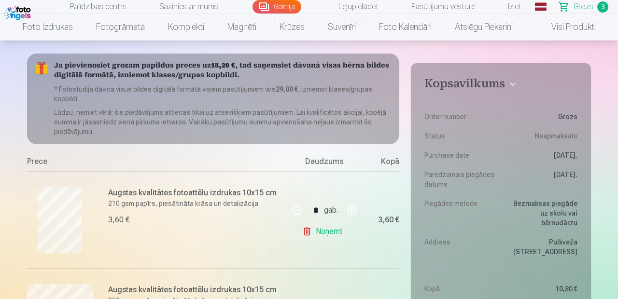
click at [335, 239] on link "Noņemt" at bounding box center [324, 231] width 44 height 19
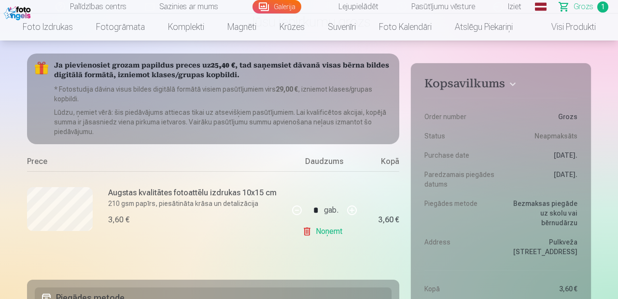
click at [335, 239] on link "Noņemt" at bounding box center [324, 231] width 44 height 19
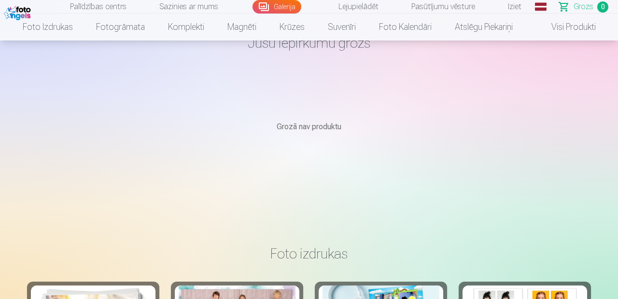
scroll to position [54, 0]
click at [177, 33] on link "Komplekti" at bounding box center [185, 27] width 59 height 27
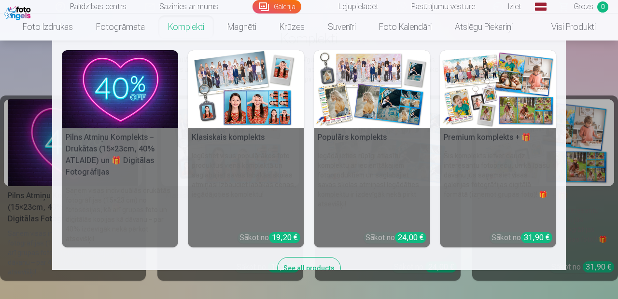
scroll to position [67, 0]
click at [326, 272] on div "See all products" at bounding box center [309, 268] width 64 height 22
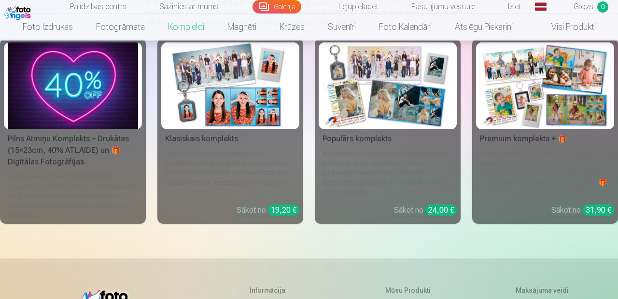
scroll to position [0, 0]
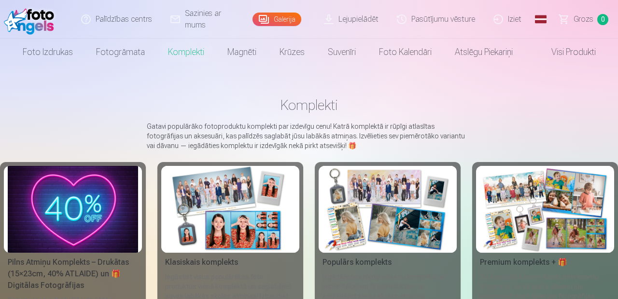
click at [43, 49] on link "Foto izdrukas" at bounding box center [47, 52] width 73 height 27
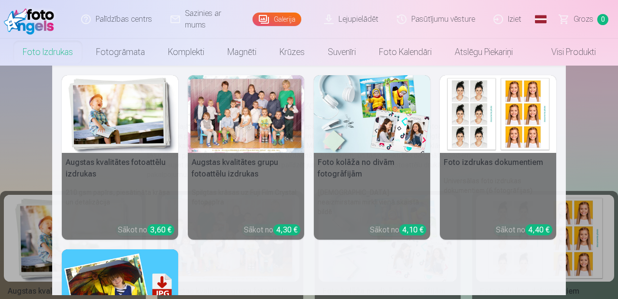
click at [190, 51] on link "Komplekti" at bounding box center [185, 52] width 59 height 27
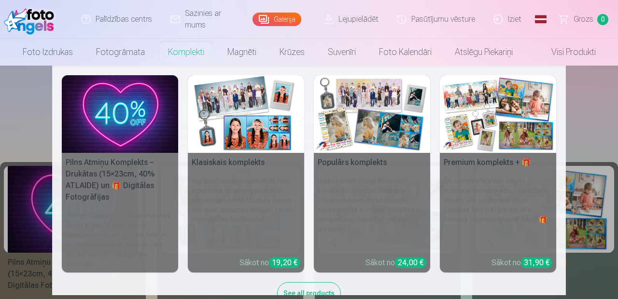
click at [133, 49] on link "Fotogrāmata" at bounding box center [120, 52] width 72 height 27
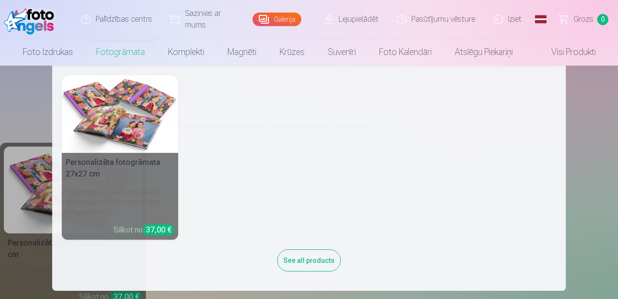
click at [246, 51] on link "Magnēti" at bounding box center [242, 52] width 52 height 27
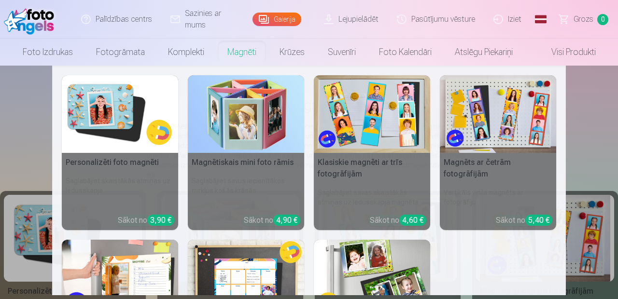
click at [590, 98] on nav "Personalizēti foto magnēti Saglabājiet skaistākās atmiņas uz ledusskapja Sākot …" at bounding box center [309, 181] width 618 height 230
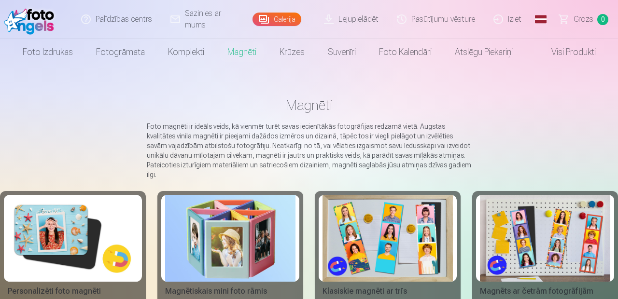
click at [346, 50] on link "Suvenīri" at bounding box center [341, 52] width 51 height 27
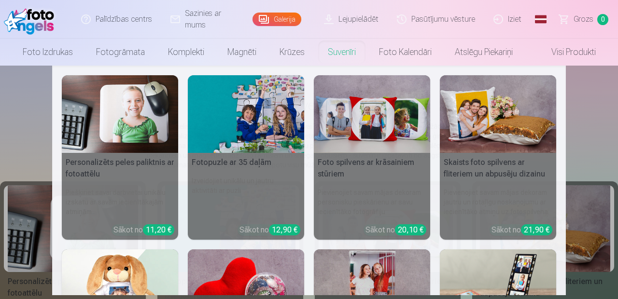
click at [408, 47] on link "Foto kalendāri" at bounding box center [405, 52] width 76 height 27
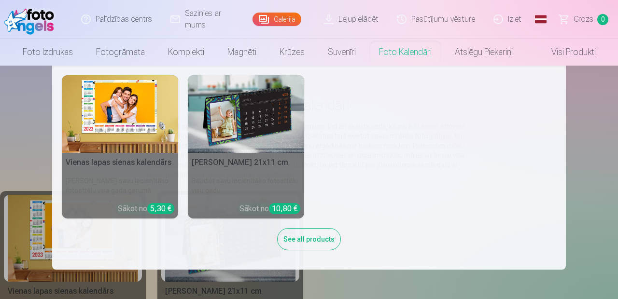
click at [495, 45] on link "Atslēgu piekariņi" at bounding box center [483, 52] width 81 height 27
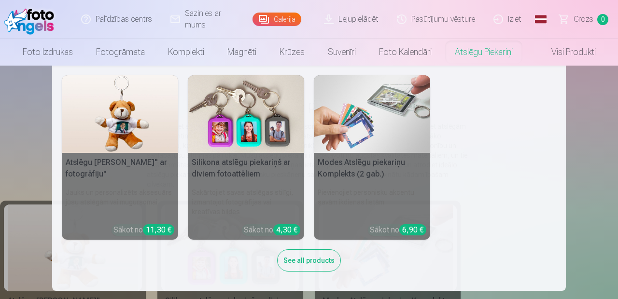
click at [285, 47] on link "Krūzes" at bounding box center [292, 52] width 48 height 27
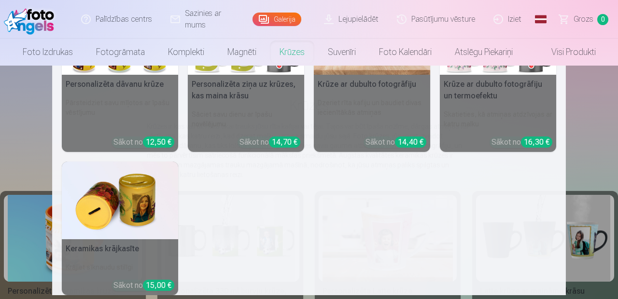
scroll to position [245, 0]
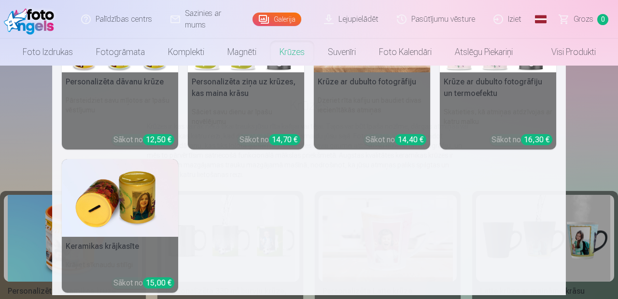
click at [241, 50] on link "Magnēti" at bounding box center [242, 52] width 52 height 27
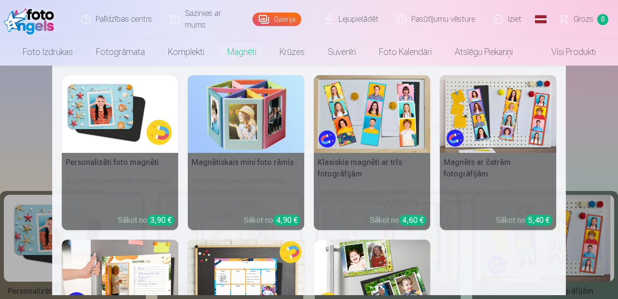
click at [195, 55] on link "Komplekti" at bounding box center [185, 52] width 59 height 27
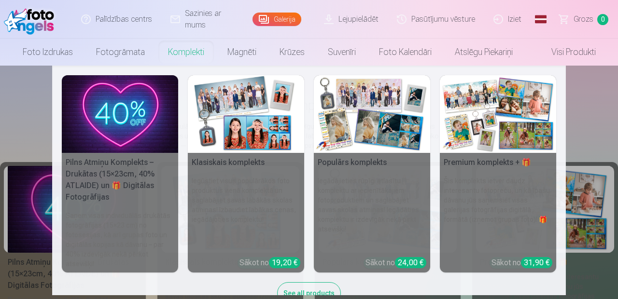
click at [129, 45] on link "Fotogrāmata" at bounding box center [120, 52] width 72 height 27
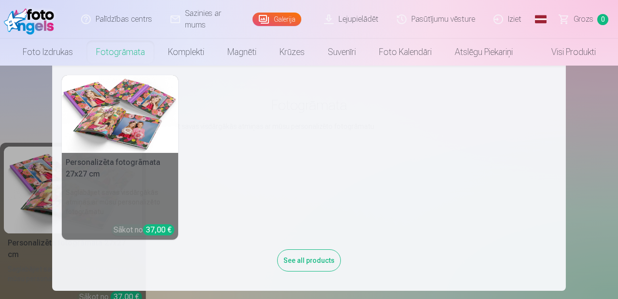
click at [60, 48] on link "Foto izdrukas" at bounding box center [47, 52] width 73 height 27
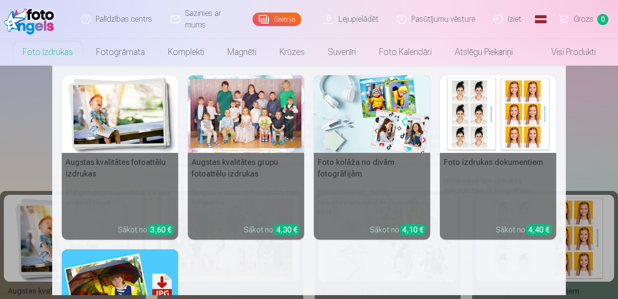
click at [588, 47] on link "Visi produkti" at bounding box center [565, 52] width 83 height 27
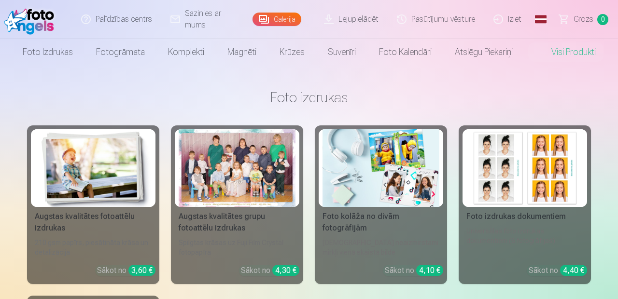
click at [251, 166] on div at bounding box center [237, 168] width 117 height 78
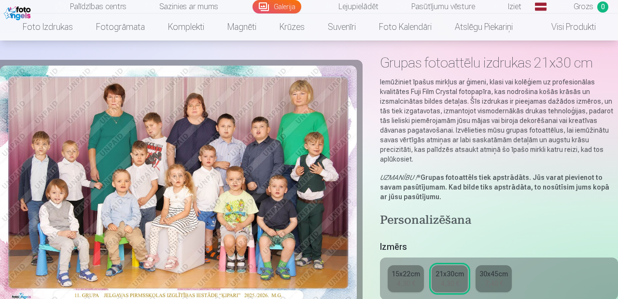
scroll to position [42, 0]
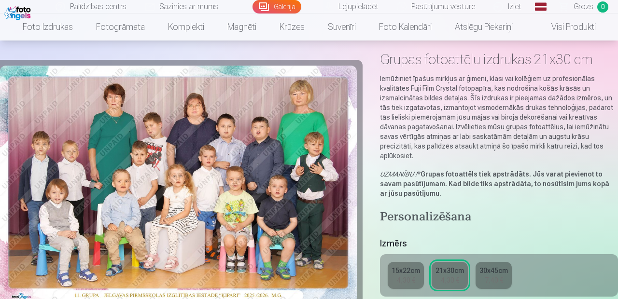
click at [281, 231] on img at bounding box center [178, 185] width 357 height 238
click at [176, 242] on img at bounding box center [178, 185] width 357 height 238
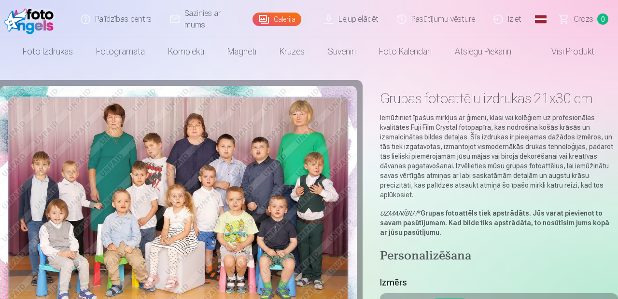
scroll to position [0, 0]
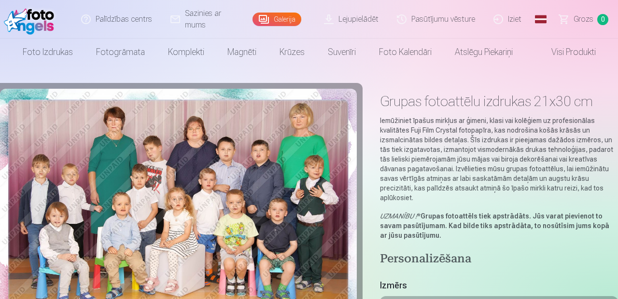
click at [284, 18] on link "Galerija" at bounding box center [276, 20] width 49 height 14
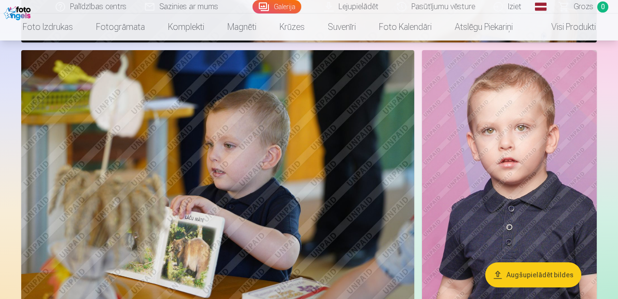
scroll to position [1623, 0]
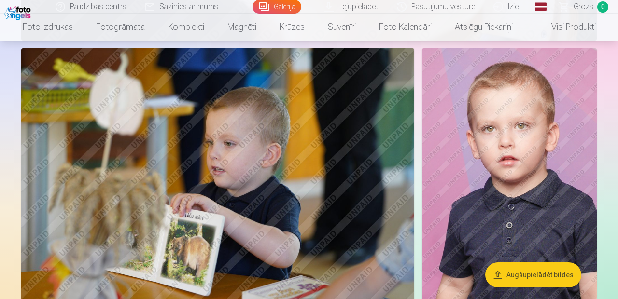
click at [152, 253] on img at bounding box center [217, 179] width 393 height 262
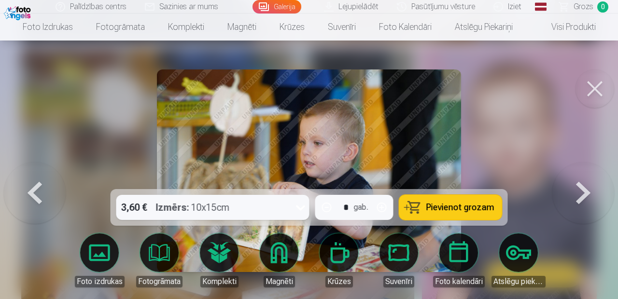
click at [588, 91] on button at bounding box center [594, 89] width 39 height 39
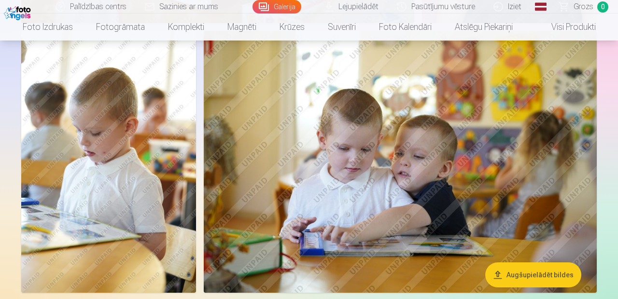
scroll to position [1912, 0]
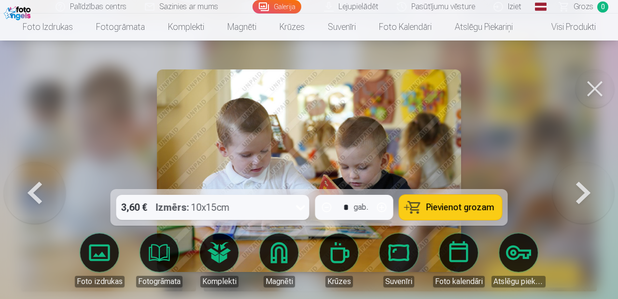
click at [594, 99] on button at bounding box center [594, 89] width 39 height 39
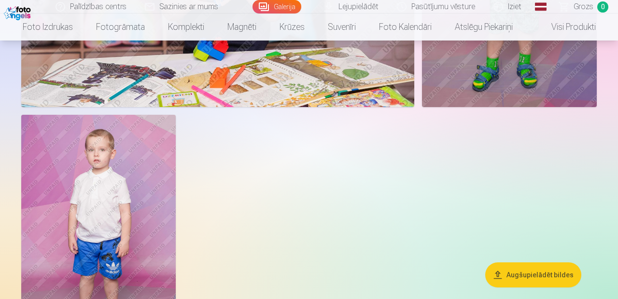
scroll to position [4907, 0]
click at [79, 245] on img at bounding box center [98, 231] width 154 height 232
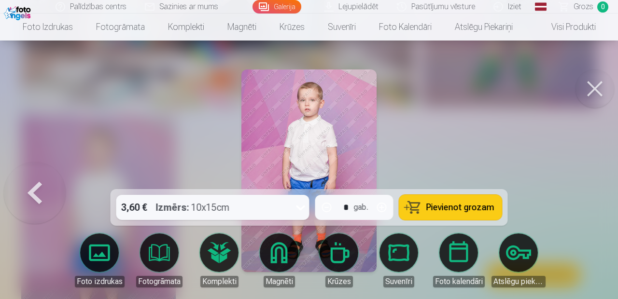
click at [281, 175] on img at bounding box center [308, 171] width 135 height 203
click at [596, 85] on button at bounding box center [594, 89] width 39 height 39
